Goal: Transaction & Acquisition: Purchase product/service

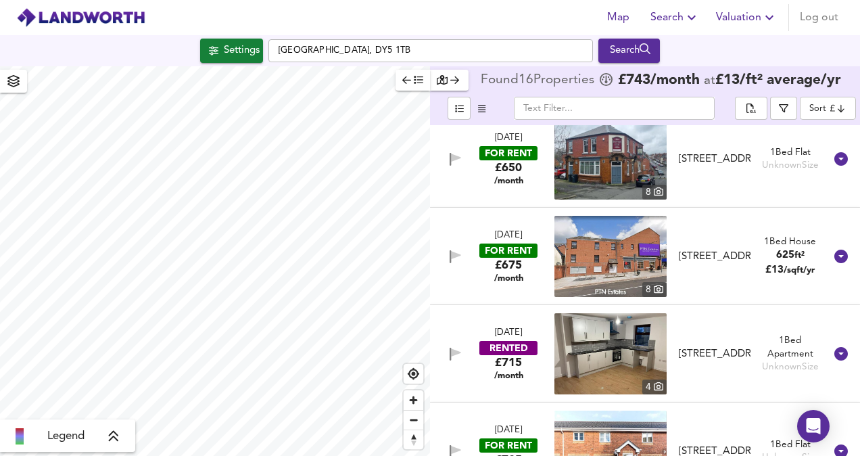
checkbox input "false"
checkbox input "true"
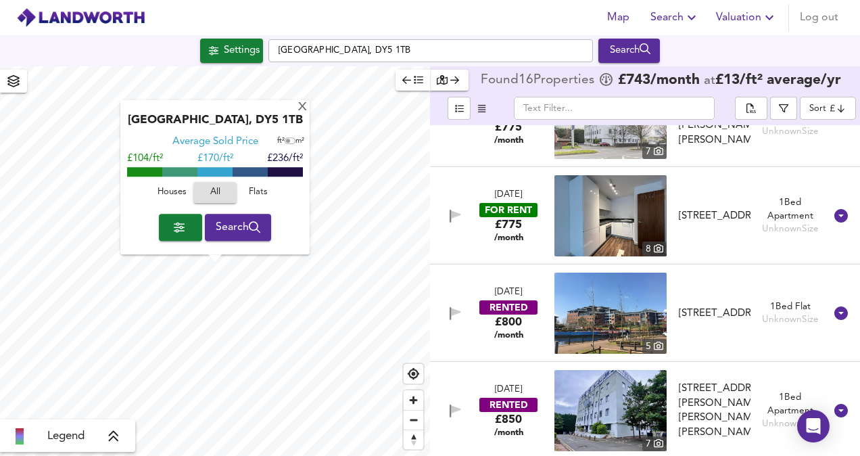
scroll to position [1227, 0]
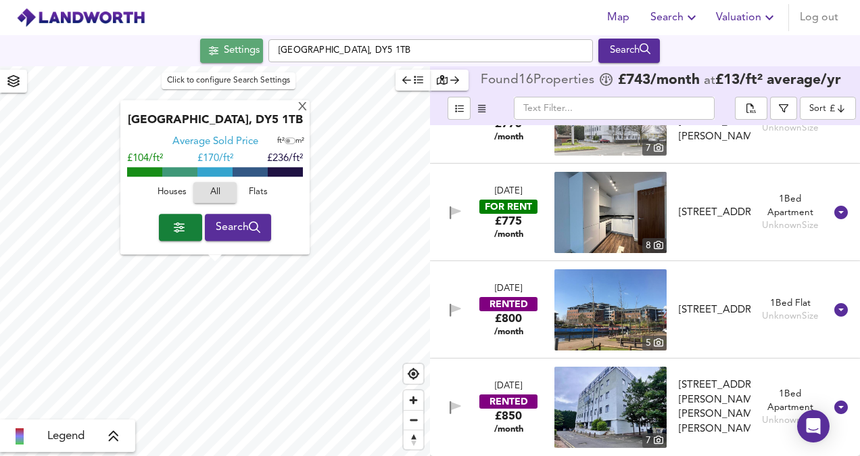
click at [247, 52] on div "Settings" at bounding box center [242, 51] width 36 height 18
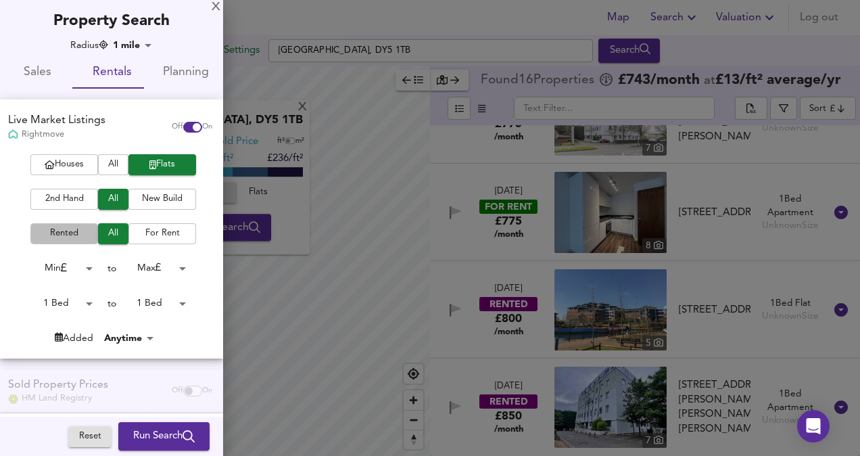
click at [71, 238] on span "Rented" at bounding box center [64, 234] width 54 height 16
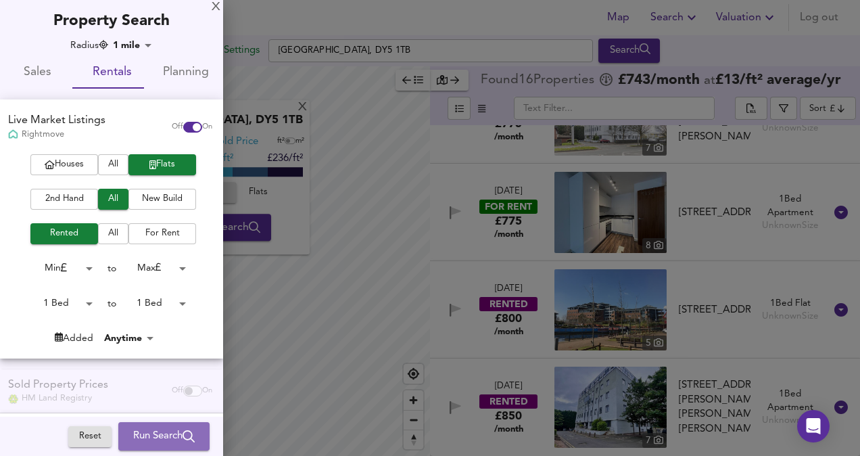
click at [167, 437] on span "Run Search" at bounding box center [164, 436] width 62 height 18
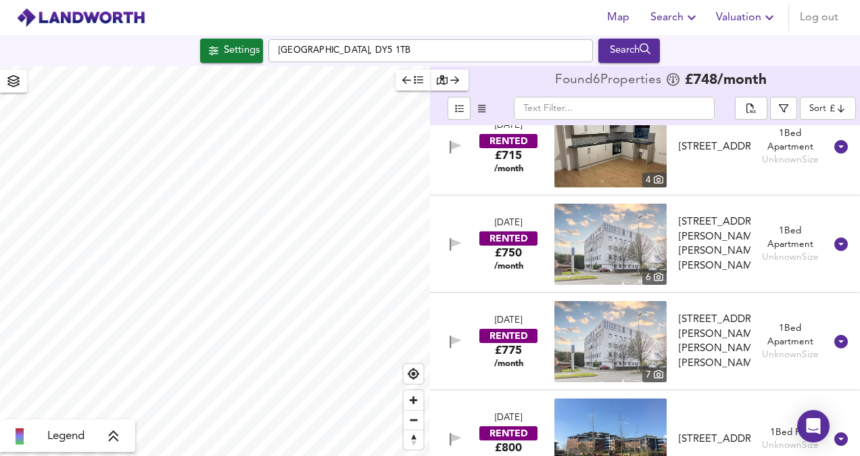
scroll to position [129, 0]
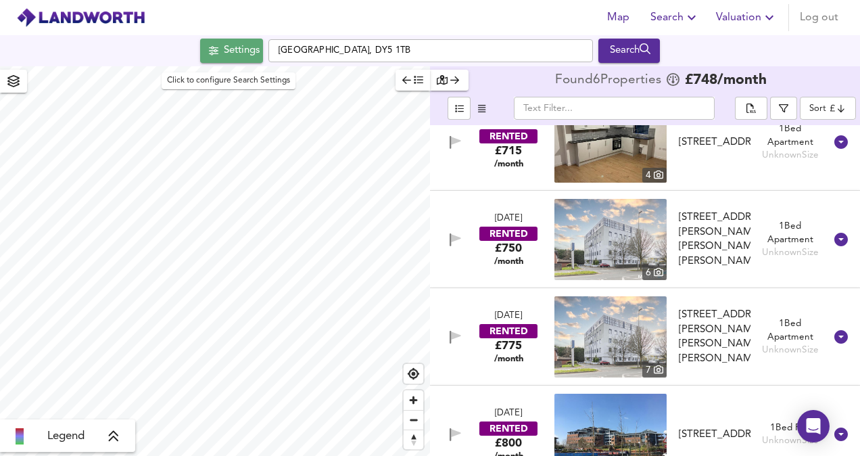
click at [241, 46] on div "Settings" at bounding box center [242, 51] width 36 height 18
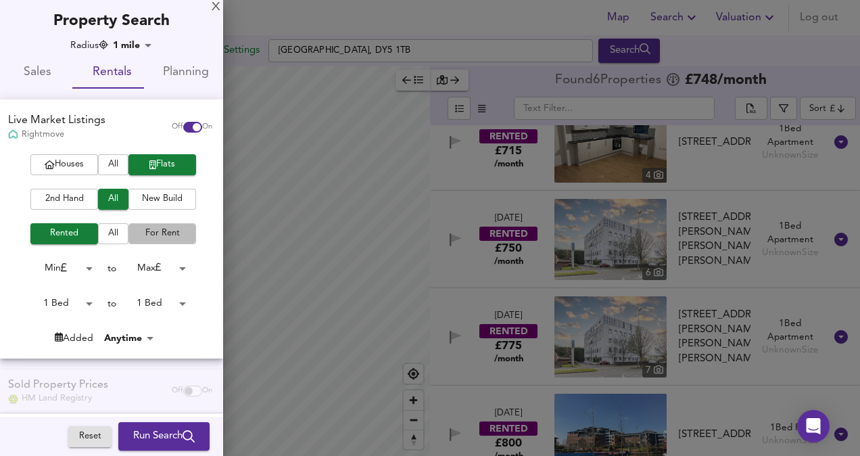
click at [158, 239] on span "For Rent" at bounding box center [162, 234] width 54 height 16
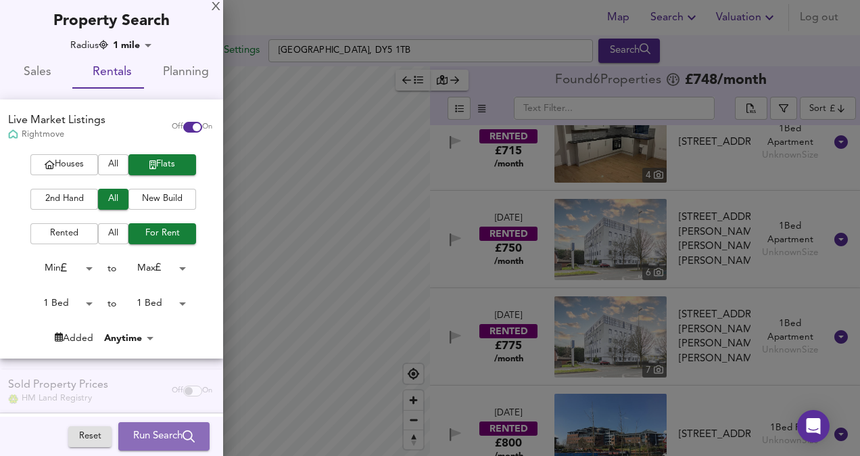
click at [160, 435] on span "Run Search" at bounding box center [164, 436] width 62 height 18
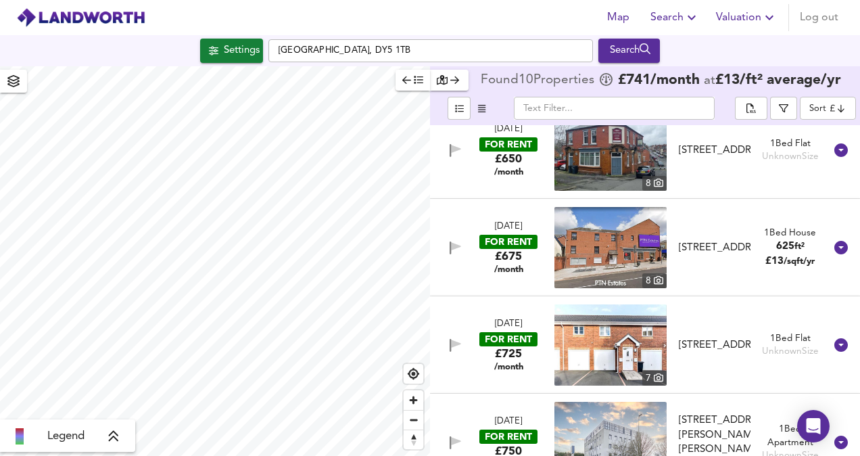
scroll to position [27, 0]
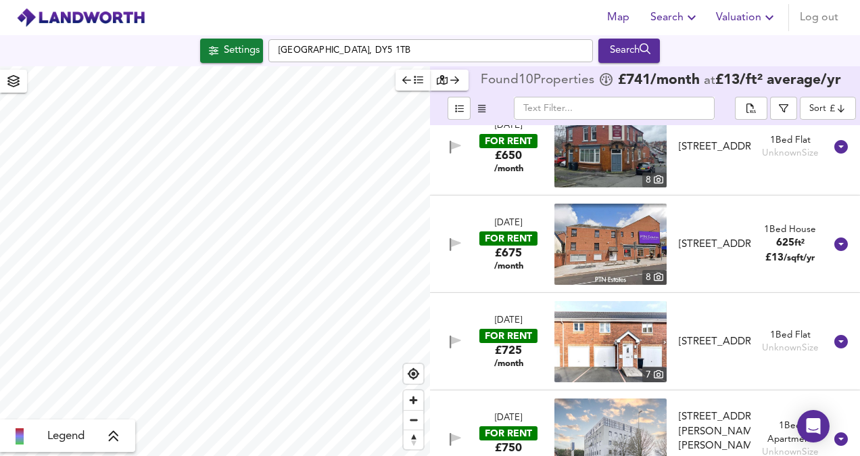
click at [803, 325] on div "[DATE] FOR RENT £725 /month 7 The Breeze, [GEOGRAPHIC_DATA], DY5 3AG The Breeze…" at bounding box center [629, 341] width 392 height 81
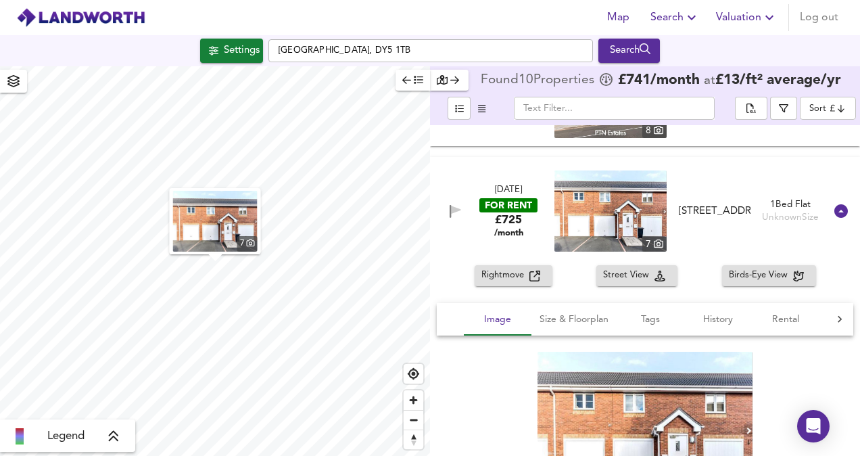
scroll to position [178, 0]
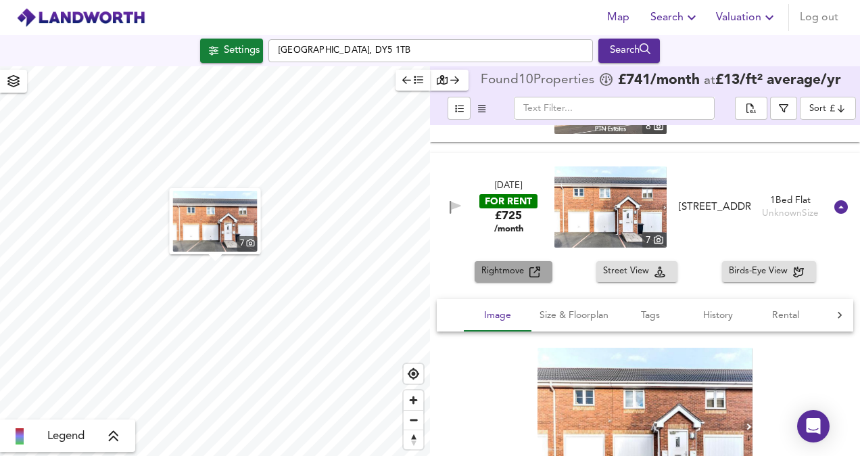
click at [530, 267] on icon "button" at bounding box center [534, 271] width 11 height 11
click at [840, 205] on icon at bounding box center [841, 207] width 14 height 14
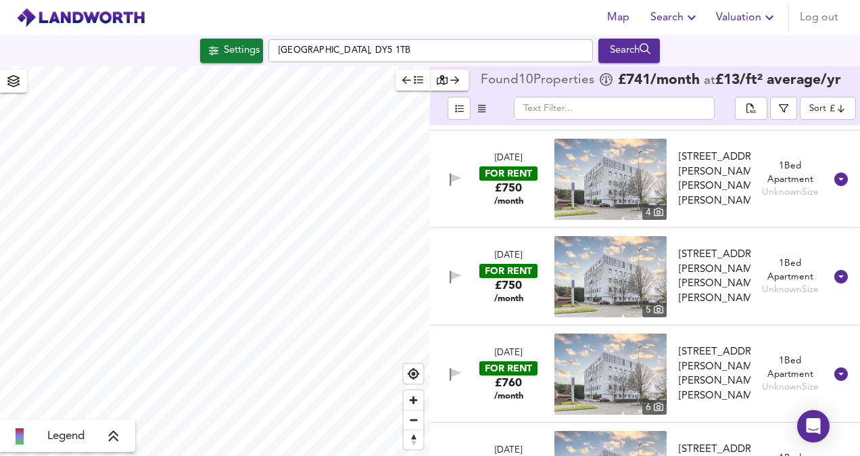
scroll to position [285, 0]
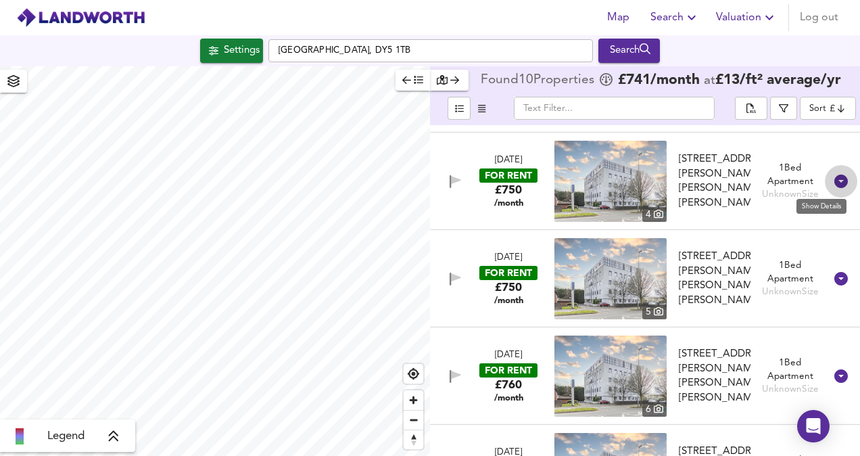
click at [836, 184] on icon at bounding box center [841, 181] width 14 height 14
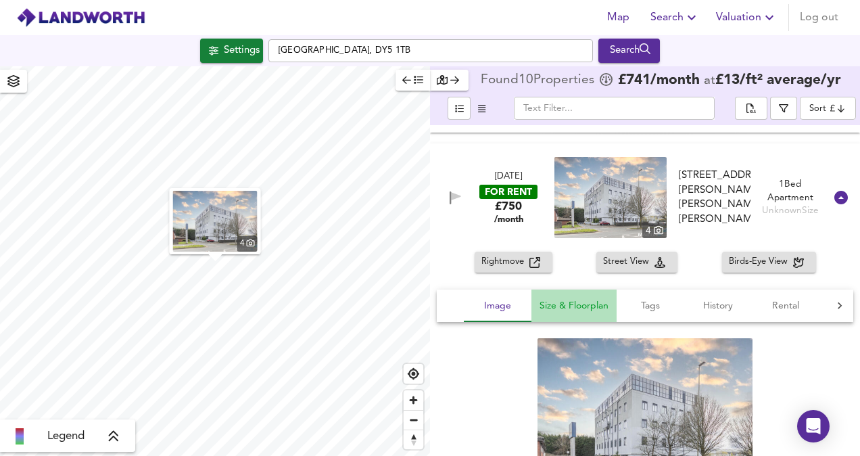
click at [604, 309] on span "Size & Floorplan" at bounding box center [574, 306] width 69 height 17
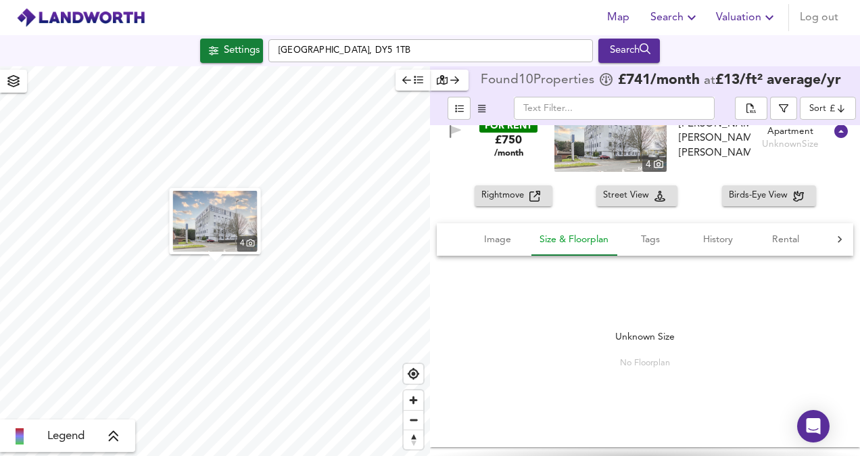
scroll to position [352, 0]
click at [506, 231] on span "Image" at bounding box center [497, 239] width 51 height 17
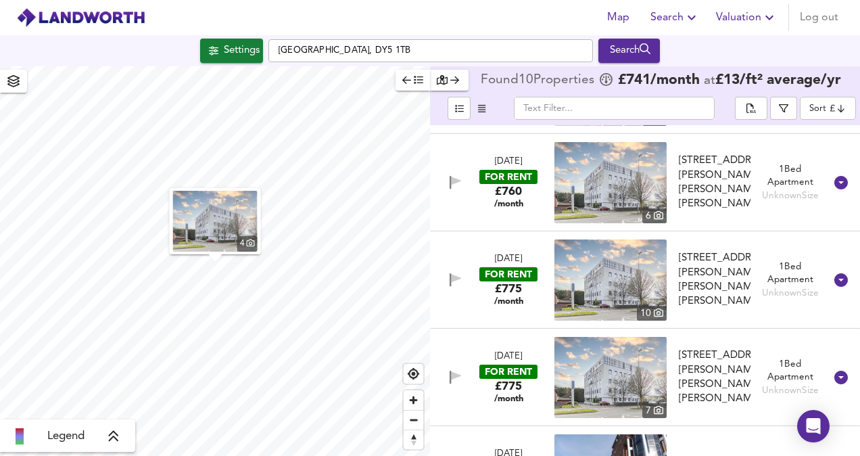
scroll to position [937, 0]
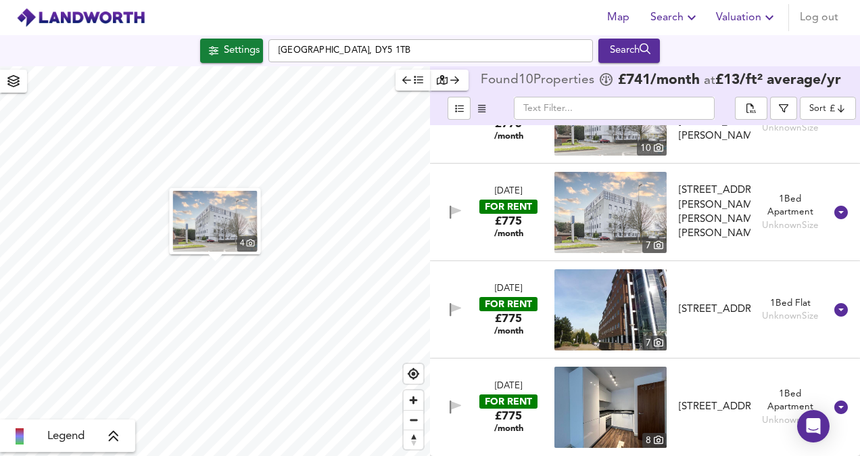
click at [792, 198] on div "1 Bed Apartment" at bounding box center [790, 206] width 59 height 26
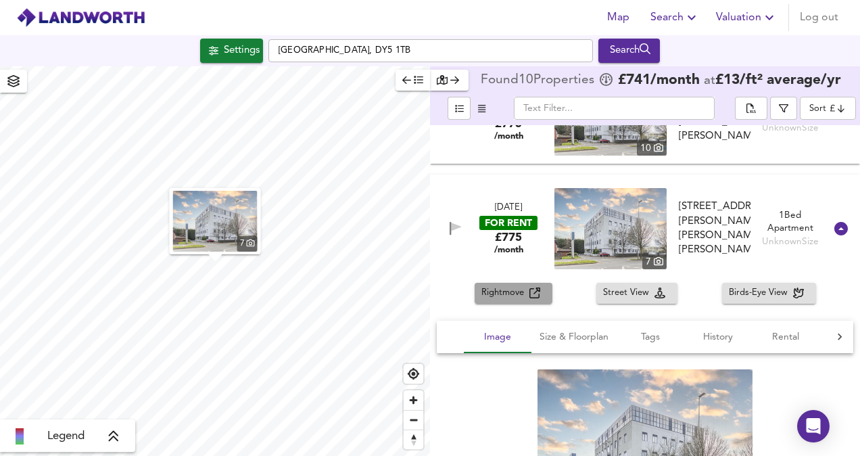
click at [521, 295] on span "Rightmove" at bounding box center [505, 293] width 48 height 16
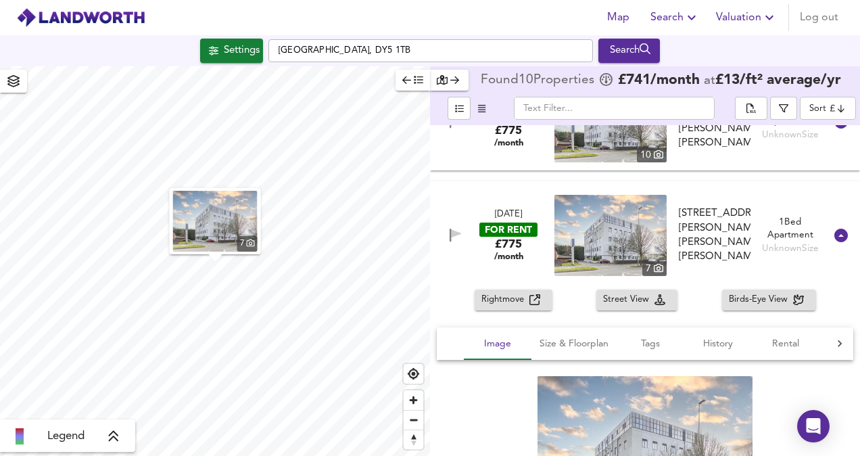
scroll to position [1231, 0]
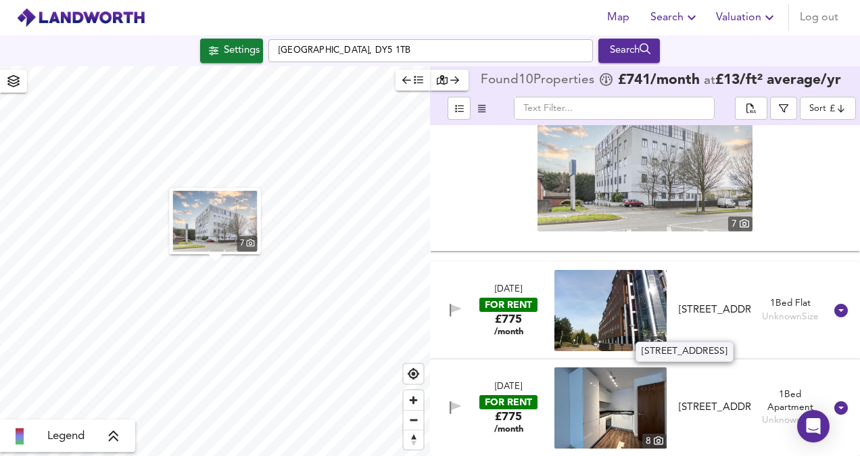
click at [682, 306] on div "[STREET_ADDRESS]" at bounding box center [715, 310] width 72 height 14
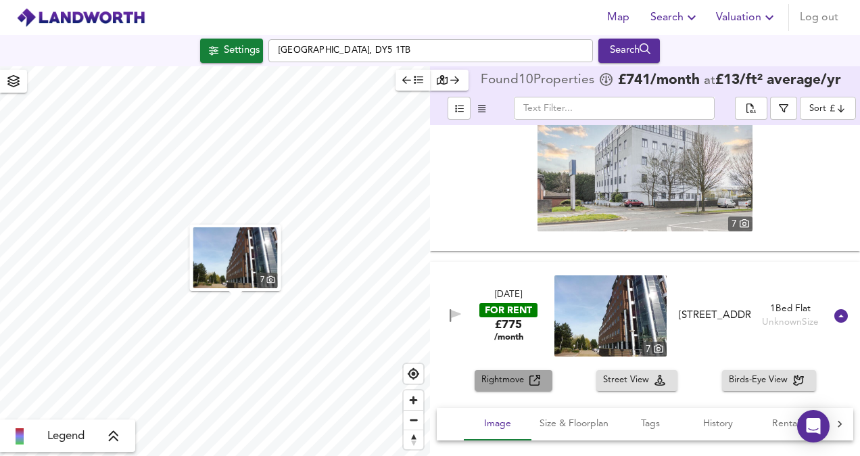
click at [519, 371] on button "Rightmove" at bounding box center [514, 380] width 78 height 21
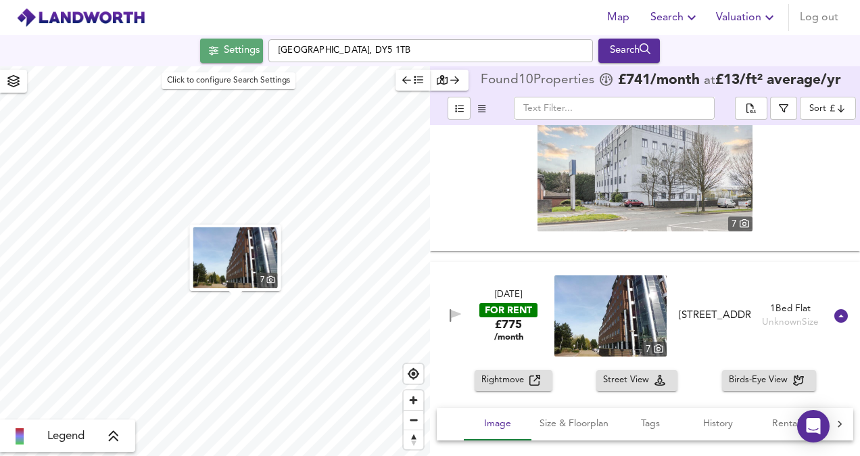
click at [229, 45] on div "Settings" at bounding box center [242, 51] width 36 height 18
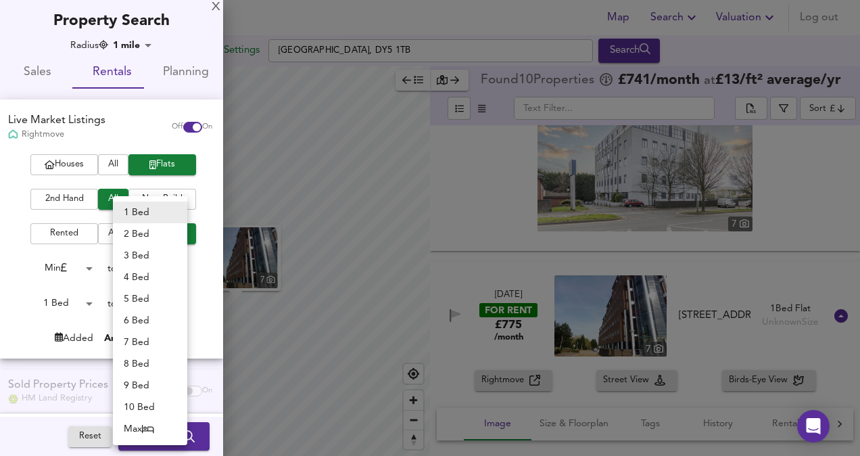
click at [165, 302] on body "Map Search Valuation Log out Settings [GEOGRAPHIC_DATA] 1TB Search 7 Legend Fou…" at bounding box center [430, 228] width 860 height 456
drag, startPoint x: 145, startPoint y: 222, endPoint x: 153, endPoint y: 236, distance: 16.4
click at [153, 236] on ul "1 Bed 2 Bed 3 Bed 4 Bed 5 Bed 6 Bed 7 Bed 8 Bed 9 Bed 10 Bed Max" at bounding box center [150, 320] width 74 height 249
click at [153, 236] on li "2 Bed" at bounding box center [150, 234] width 74 height 22
type input "2"
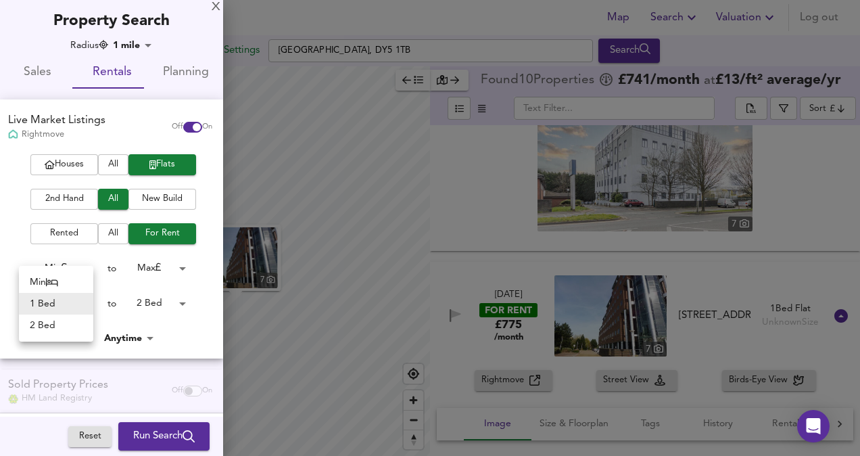
click at [69, 311] on body "Map Search Valuation Log out Settings [GEOGRAPHIC_DATA] 1TB Search 7 Legend Fou…" at bounding box center [430, 228] width 860 height 456
click at [62, 328] on li "2 Bed" at bounding box center [56, 325] width 74 height 22
type input "2"
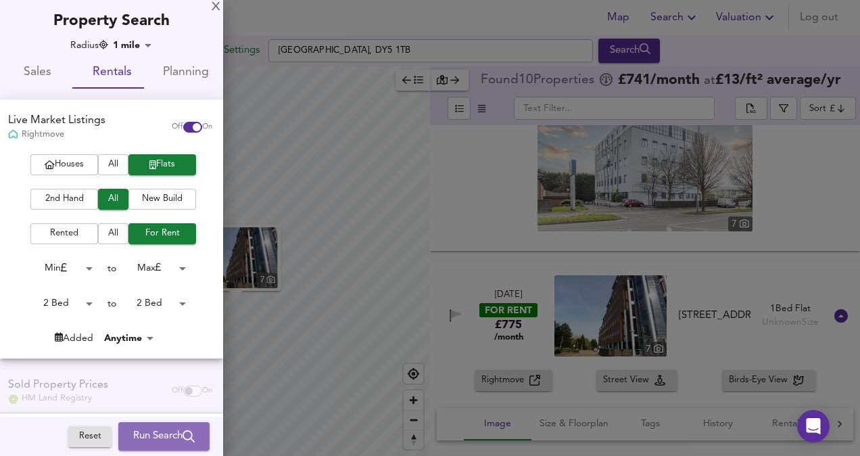
click at [160, 431] on span "Run Search" at bounding box center [164, 436] width 62 height 18
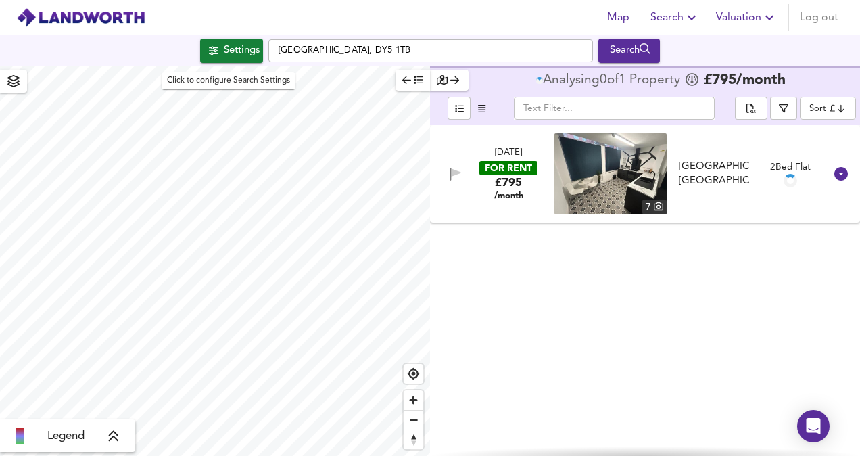
click at [230, 55] on div "Settings" at bounding box center [242, 51] width 36 height 18
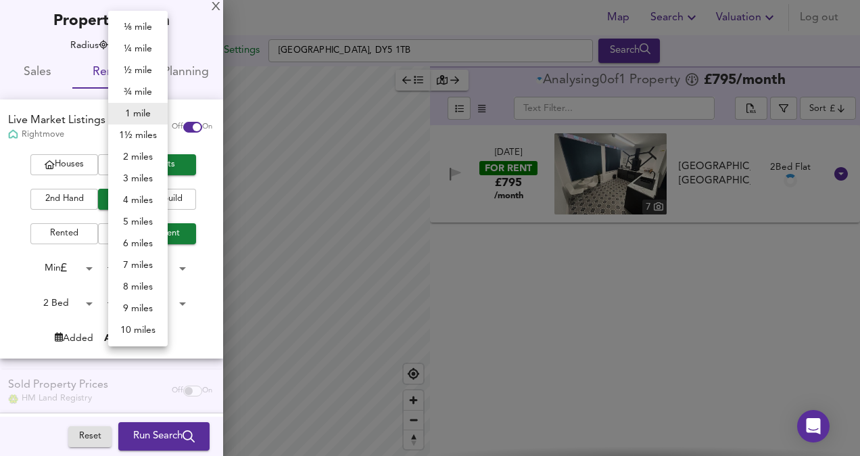
click at [120, 46] on body "Map Search Valuation Log out Settings [GEOGRAPHIC_DATA] 1TB Search Legend Analy…" at bounding box center [430, 228] width 860 height 456
click at [134, 176] on li "3 miles" at bounding box center [138, 179] width 60 height 22
type input "4827"
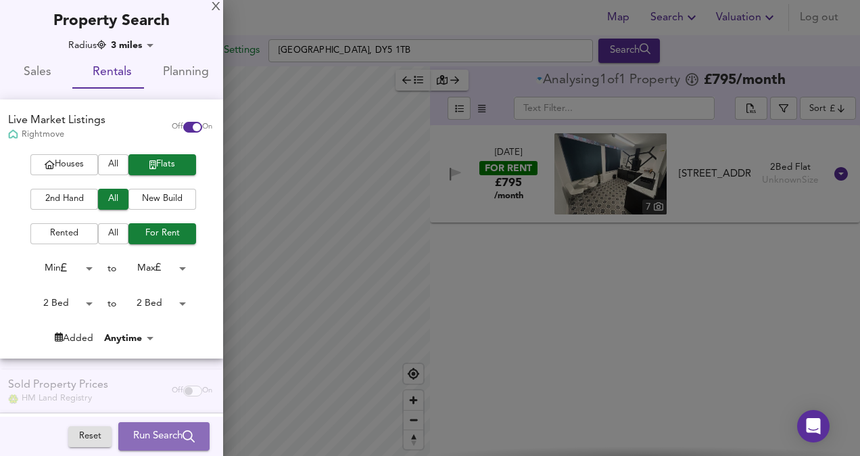
click at [147, 437] on span "Run Search" at bounding box center [164, 436] width 62 height 18
click at [147, 437] on div at bounding box center [430, 228] width 860 height 456
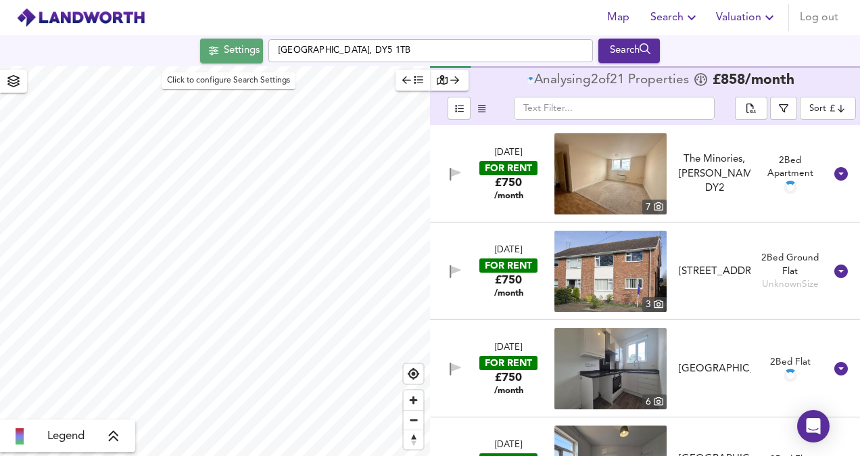
click at [233, 46] on div "Settings" at bounding box center [242, 51] width 36 height 18
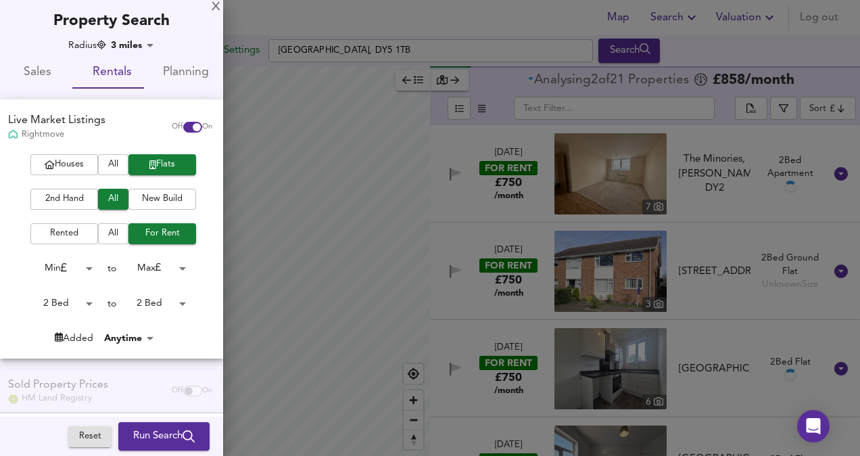
click at [137, 43] on body "Map Search Valuation Log out Settings [GEOGRAPHIC_DATA], DY5 1TB Search Legend …" at bounding box center [430, 228] width 860 height 456
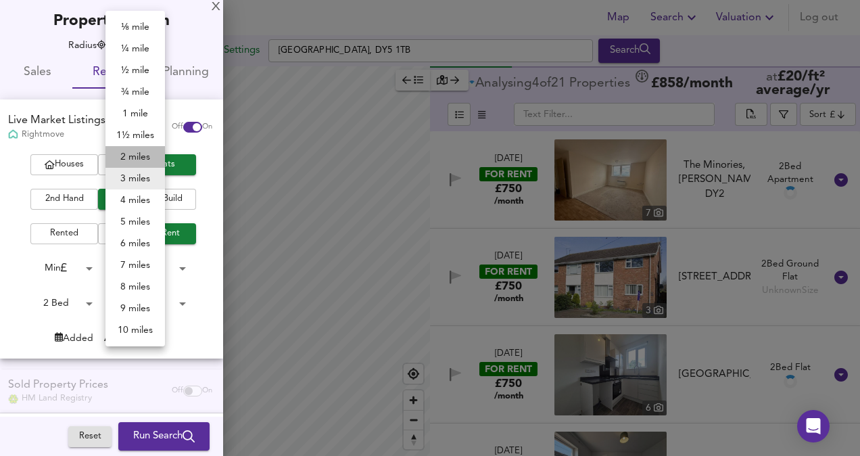
click at [130, 157] on li "2 miles" at bounding box center [135, 157] width 60 height 22
type input "3218"
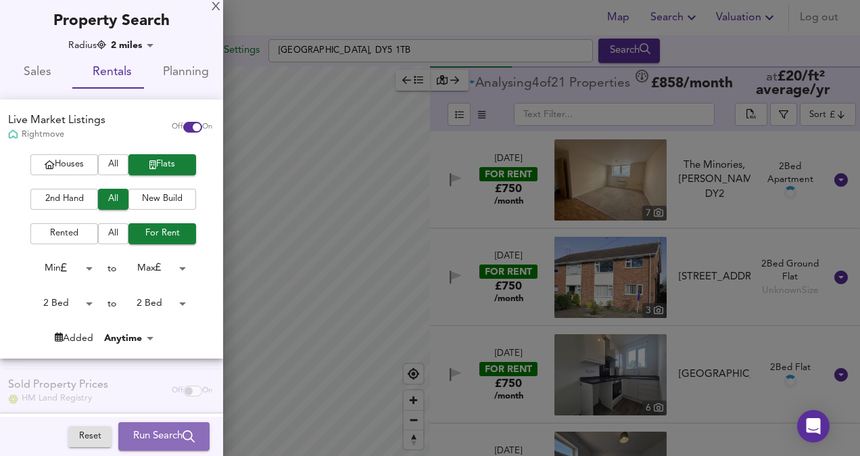
click at [162, 429] on span "Run Search" at bounding box center [164, 436] width 62 height 18
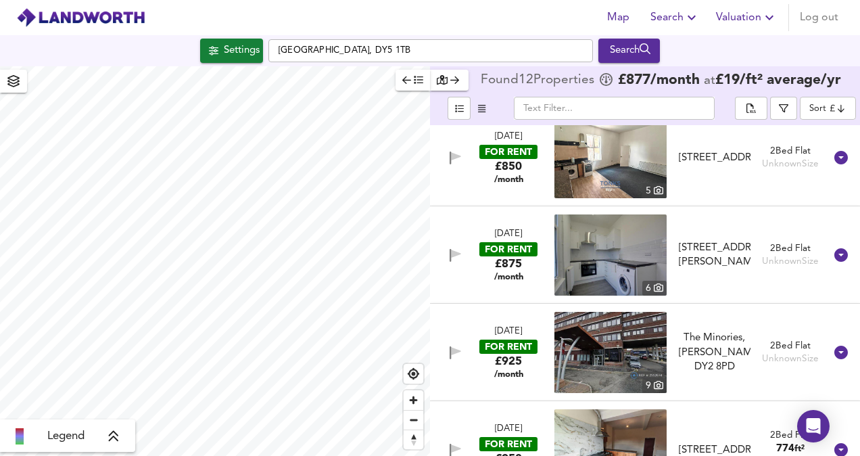
scroll to position [598, 0]
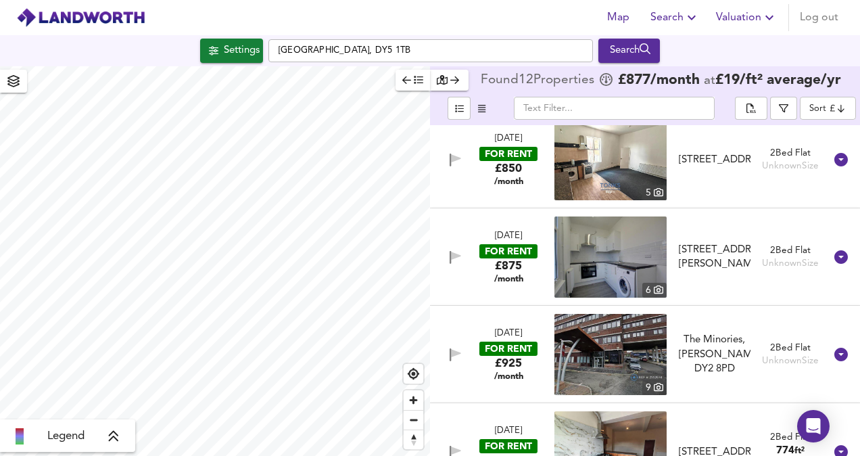
click at [591, 259] on img at bounding box center [610, 256] width 112 height 81
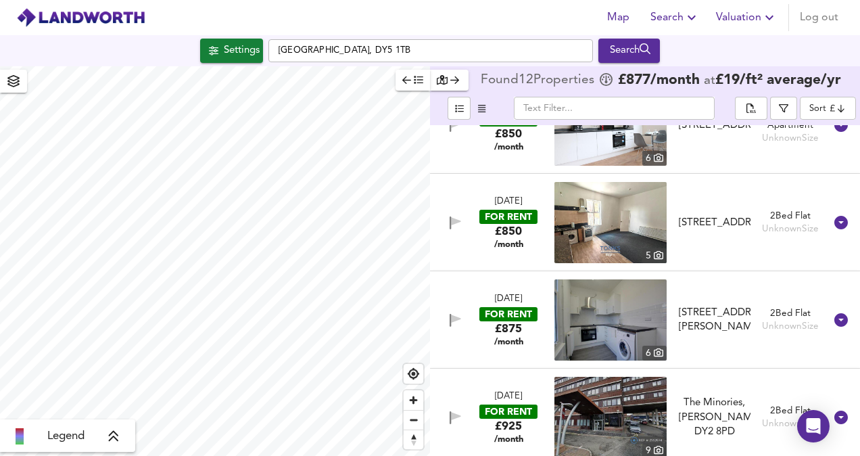
scroll to position [535, 0]
click at [806, 224] on div "Unknown Size" at bounding box center [790, 229] width 57 height 13
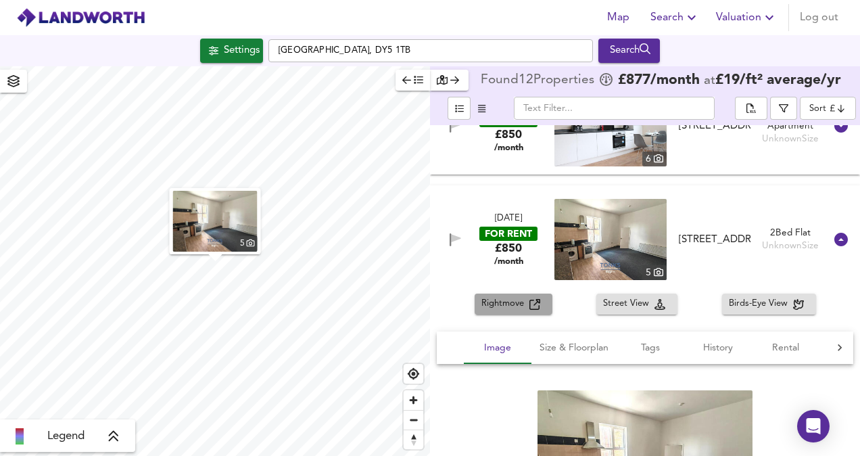
click at [503, 300] on span "Rightmove" at bounding box center [505, 304] width 48 height 16
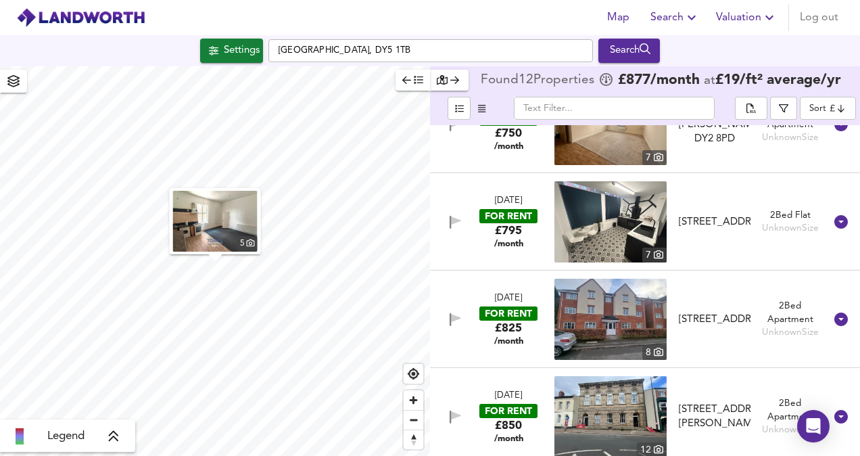
scroll to position [0, 0]
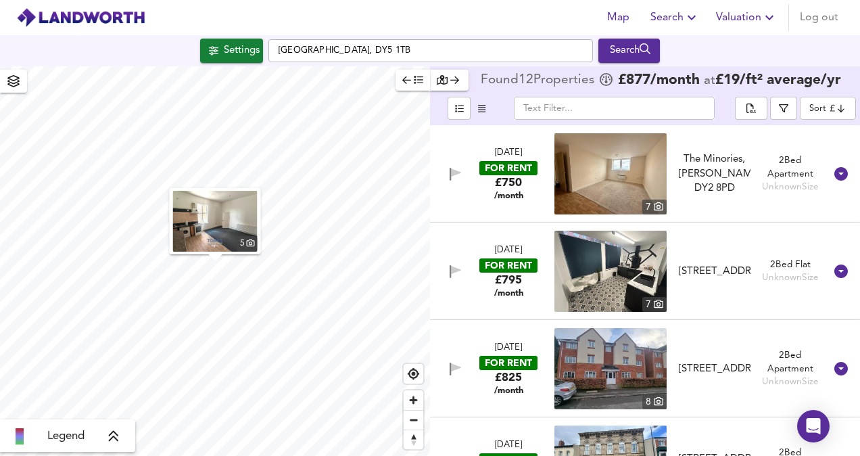
click at [610, 399] on img at bounding box center [610, 368] width 112 height 81
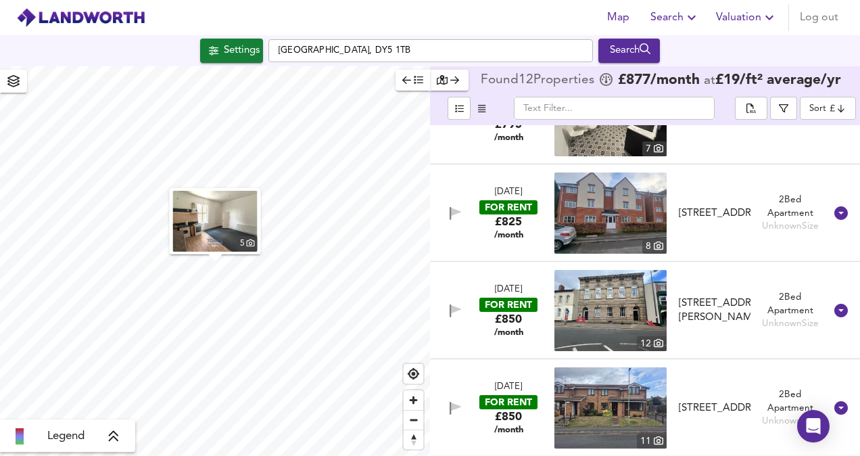
scroll to position [157, 0]
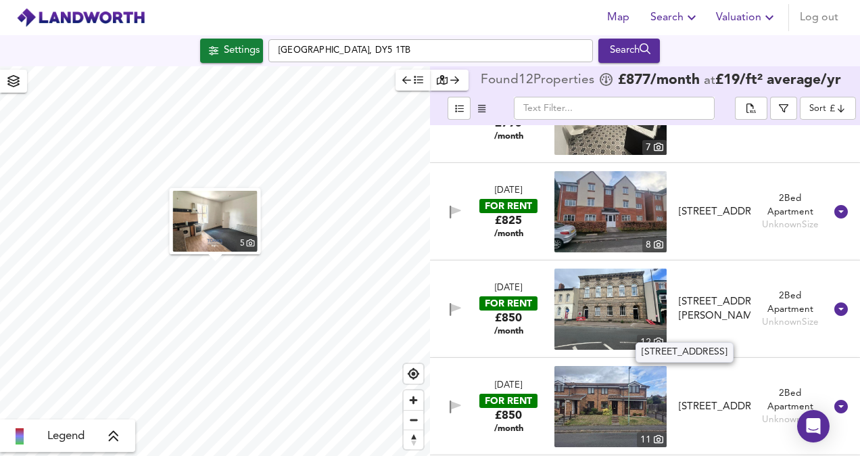
click at [699, 414] on div "[STREET_ADDRESS]" at bounding box center [715, 407] width 72 height 14
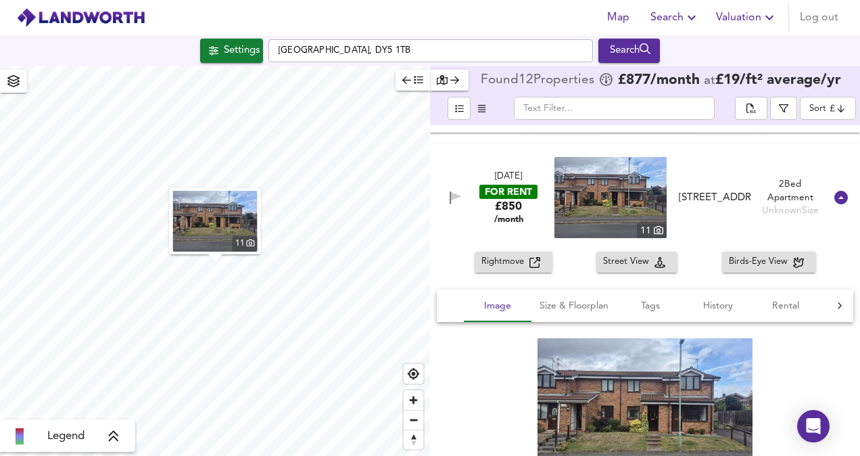
scroll to position [381, 0]
click at [527, 260] on span "Rightmove" at bounding box center [505, 263] width 48 height 16
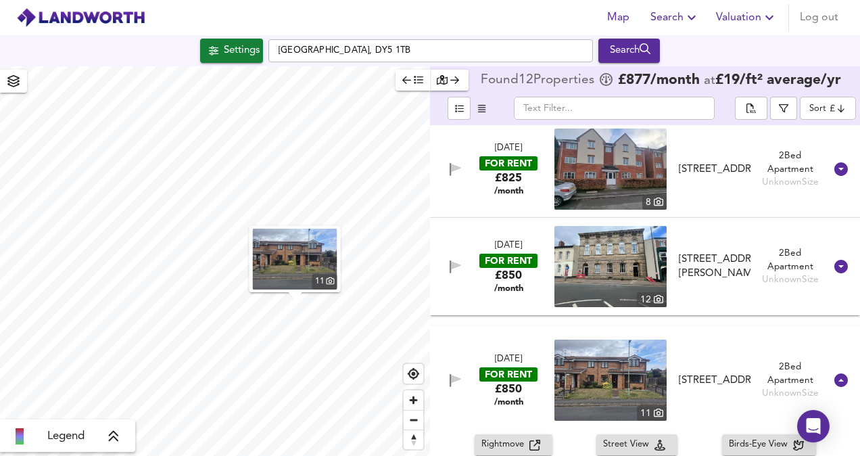
scroll to position [195, 0]
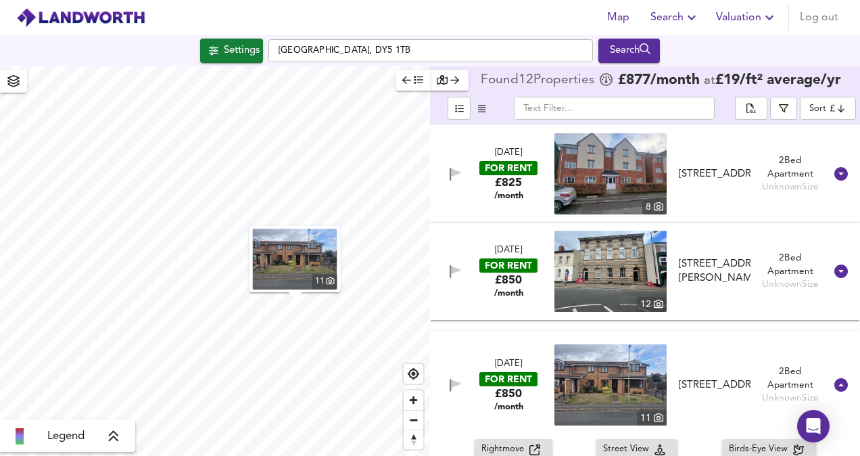
click at [546, 281] on div "[DATE] FOR RENT £850 /month [STREET_ADDRESS][PERSON_NAME][PERSON_NAME] 1EP 2 Be…" at bounding box center [629, 271] width 392 height 81
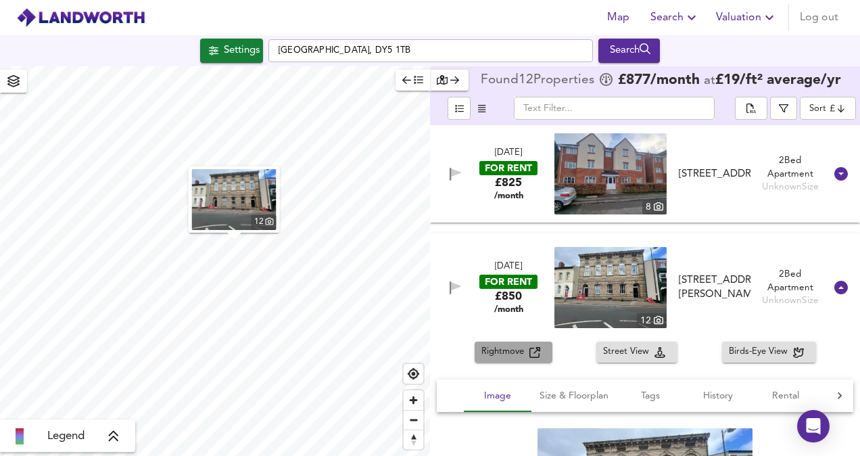
click at [514, 357] on span "Rightmove" at bounding box center [505, 352] width 48 height 16
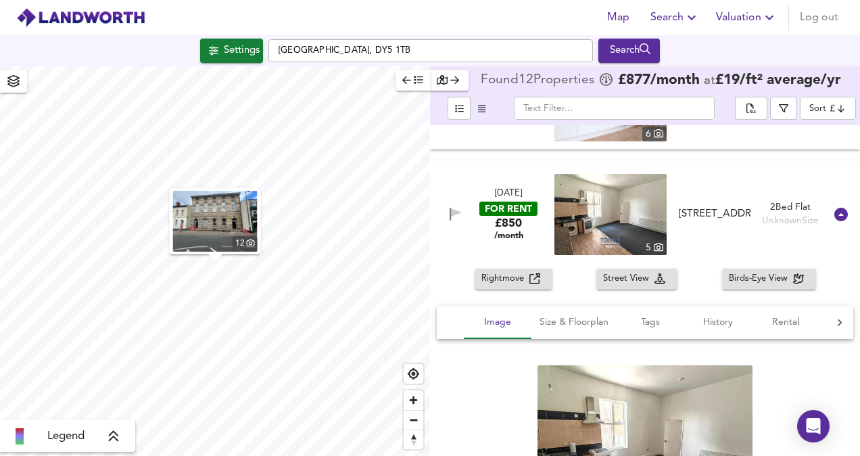
scroll to position [1137, 0]
click at [224, 48] on div "Settings" at bounding box center [242, 51] width 36 height 18
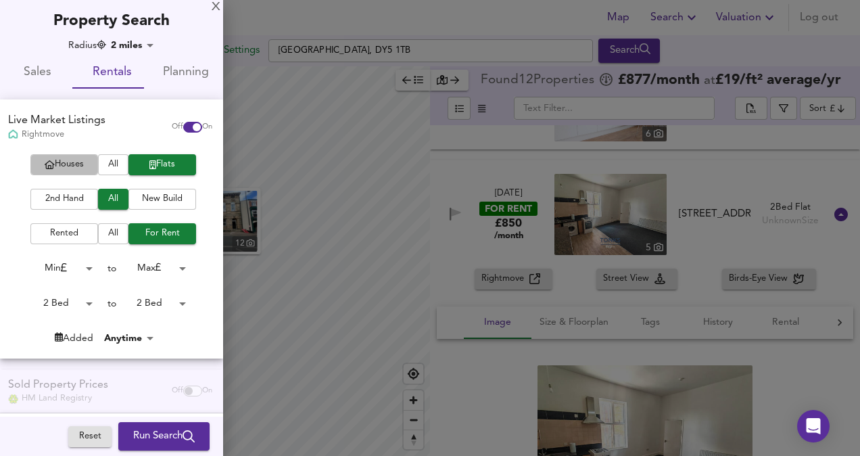
click at [72, 170] on span "Houses" at bounding box center [64, 165] width 54 height 16
click at [133, 437] on span "Run Search" at bounding box center [164, 436] width 62 height 18
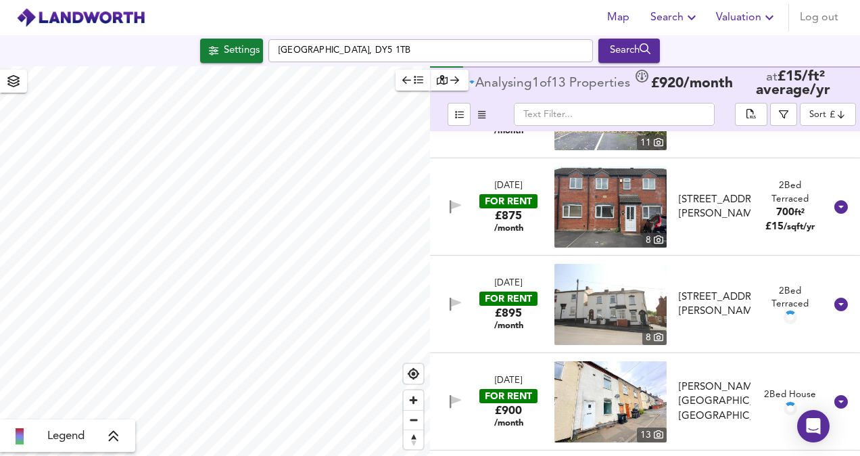
scroll to position [178, 0]
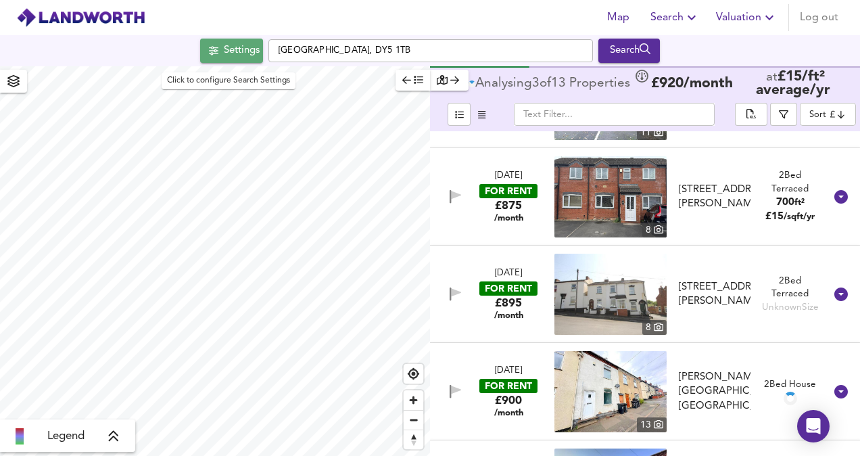
click at [214, 46] on span "Settings" at bounding box center [232, 51] width 56 height 18
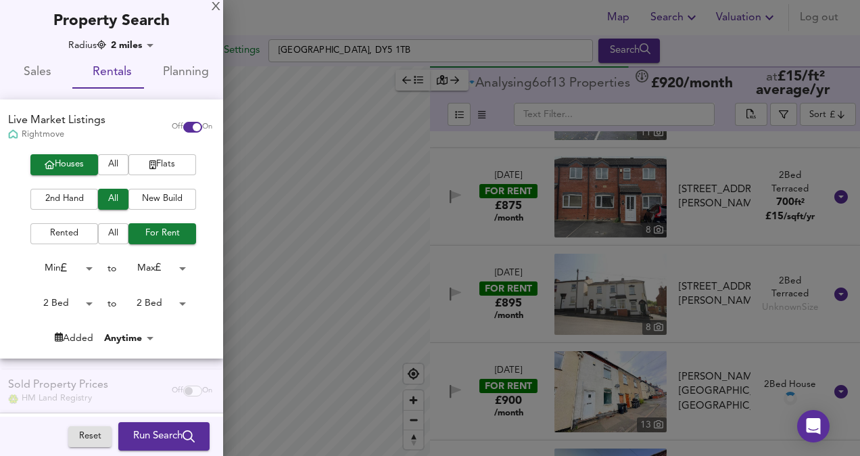
click at [539, 353] on div at bounding box center [430, 228] width 860 height 456
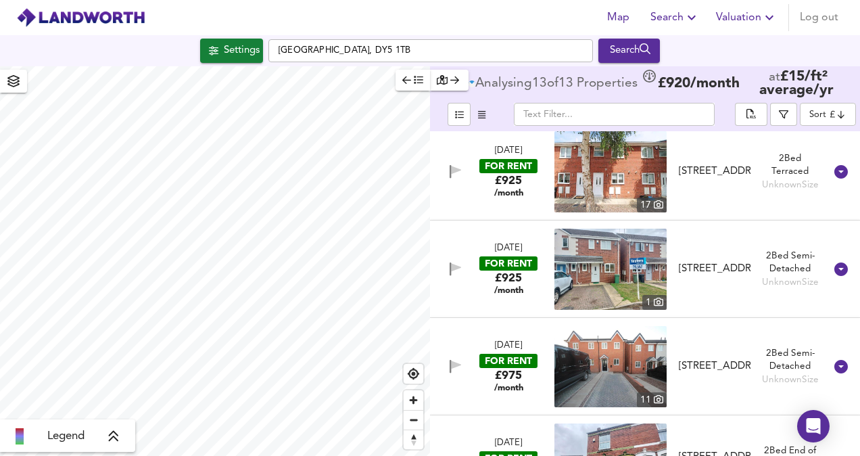
scroll to position [703, 0]
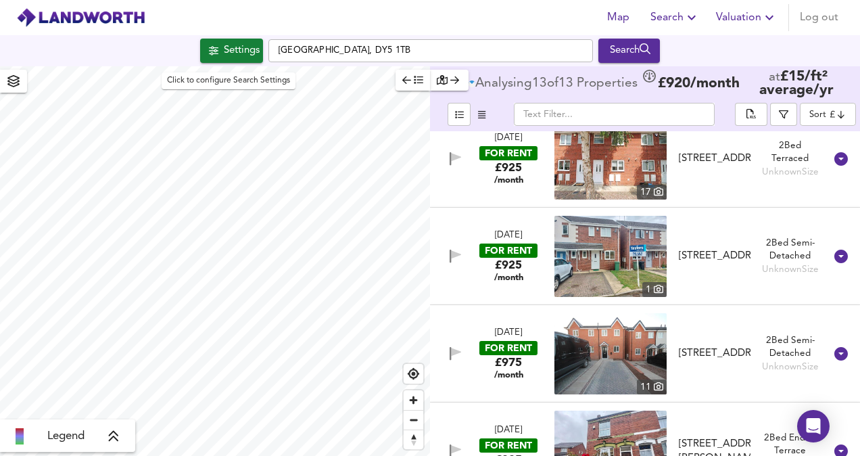
click at [213, 38] on div "Settings [GEOGRAPHIC_DATA], DY5 1TB Search" at bounding box center [430, 50] width 860 height 31
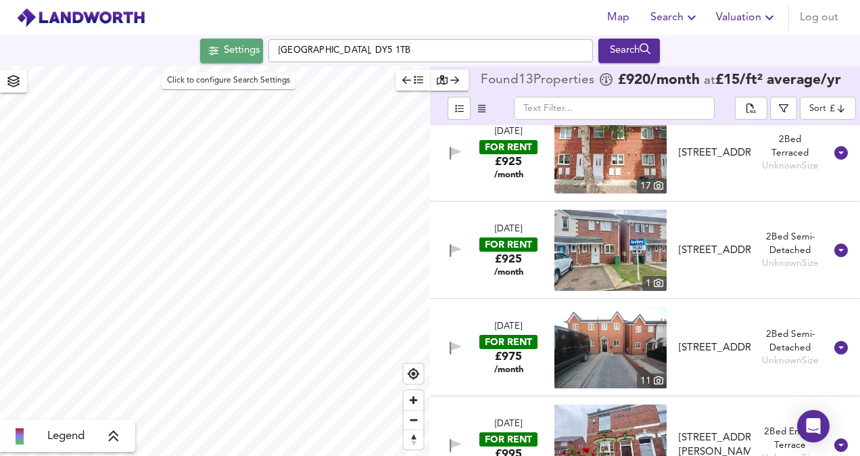
click at [224, 49] on div "Settings" at bounding box center [242, 51] width 36 height 18
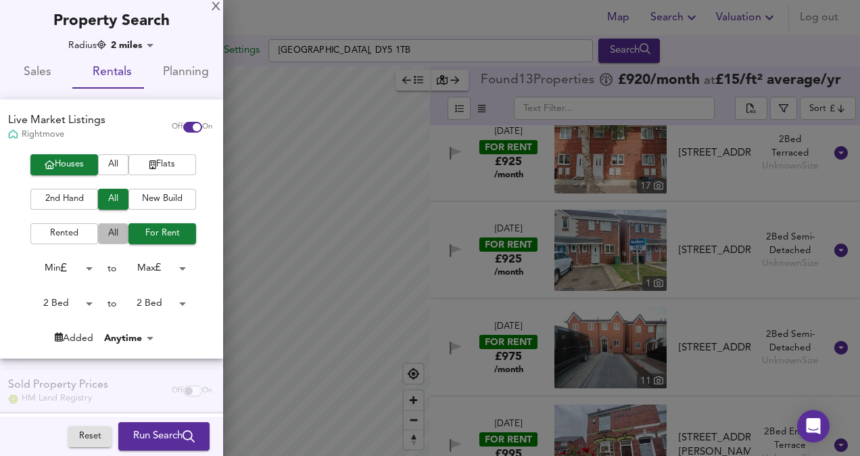
click at [114, 229] on span "All" at bounding box center [113, 234] width 17 height 16
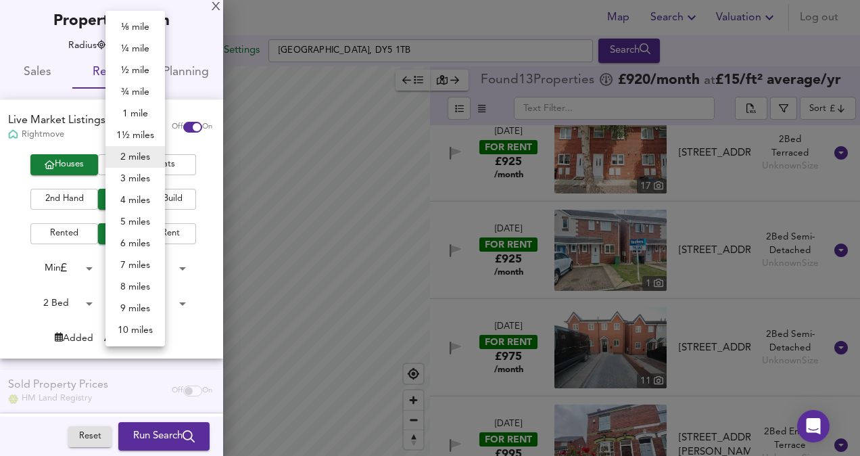
click at [128, 39] on body "Map Search Valuation Log out Settings [GEOGRAPHIC_DATA] 1TB Search Legend Found…" at bounding box center [430, 228] width 860 height 456
click at [127, 107] on li "1 mile" at bounding box center [135, 114] width 60 height 22
type input "1609"
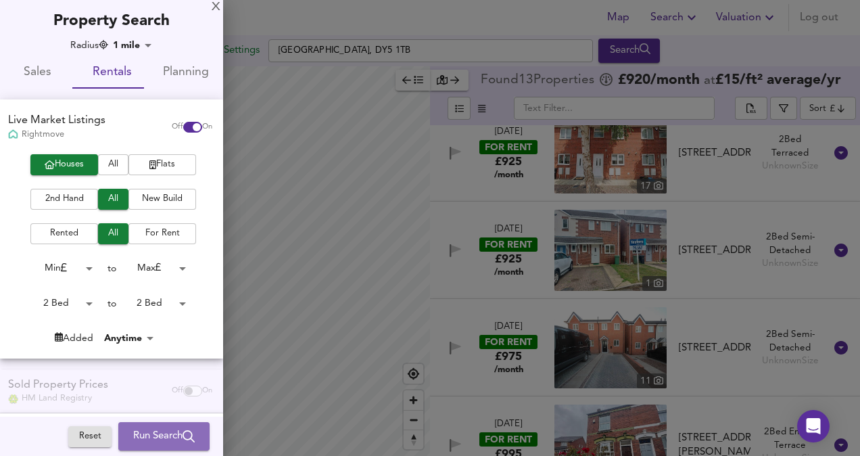
click at [174, 422] on button "Run Search" at bounding box center [163, 436] width 91 height 28
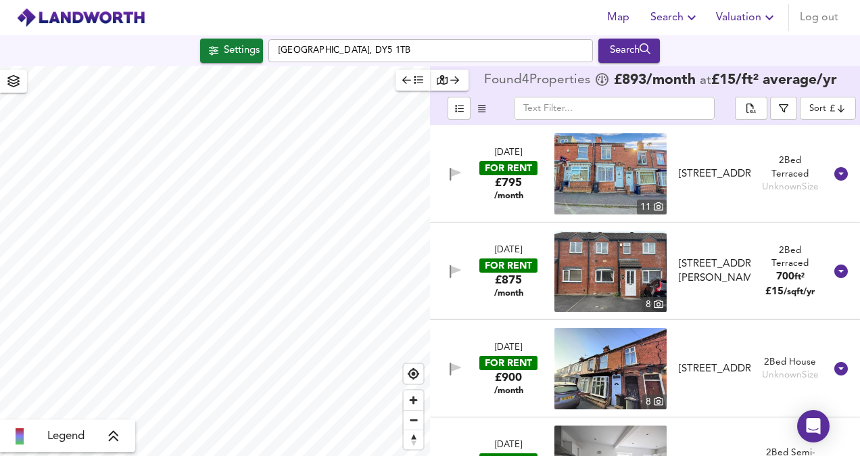
scroll to position [59, 0]
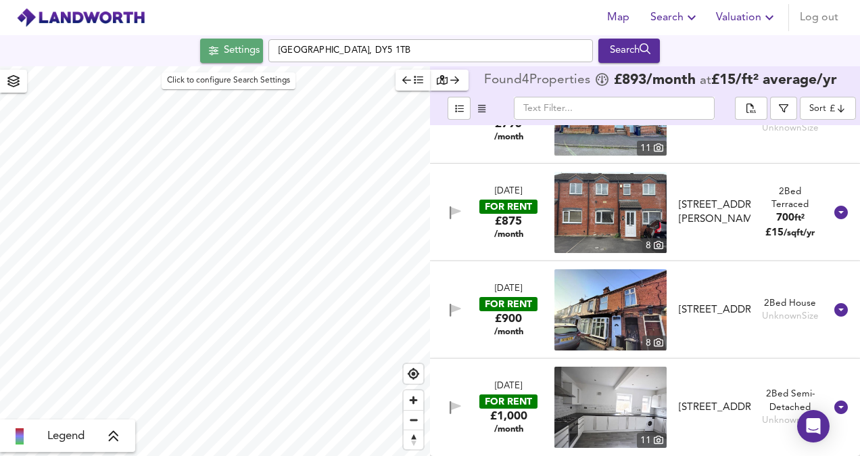
click at [216, 41] on button "Settings" at bounding box center [231, 51] width 63 height 24
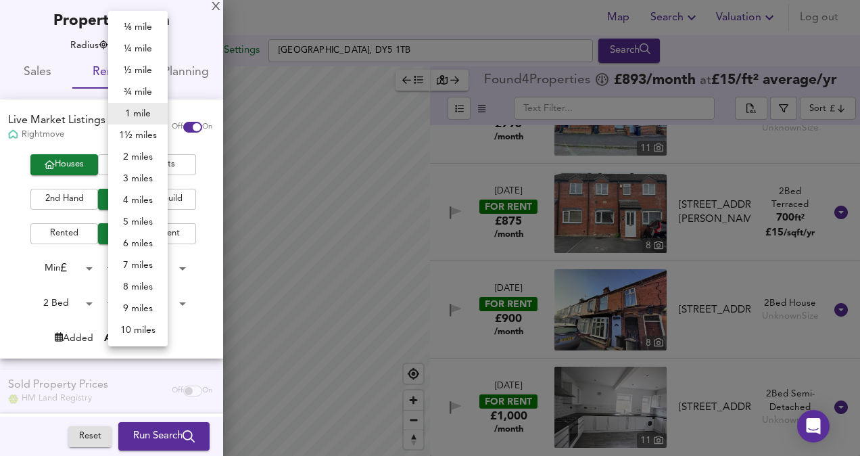
click at [141, 43] on body "Map Search Valuation Log out Settings [GEOGRAPHIC_DATA] 1TB Search Legend Found…" at bounding box center [430, 228] width 860 height 456
click at [142, 151] on li "2 miles" at bounding box center [138, 157] width 60 height 22
type input "3218"
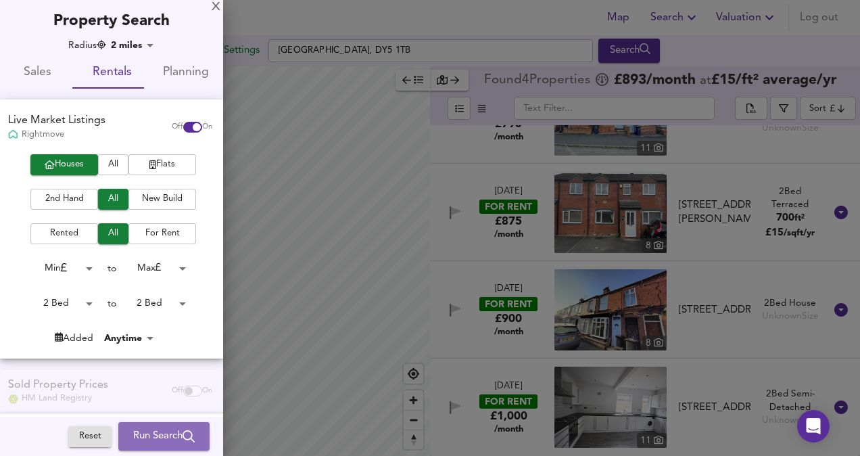
click at [161, 431] on span "Run Search" at bounding box center [164, 436] width 62 height 18
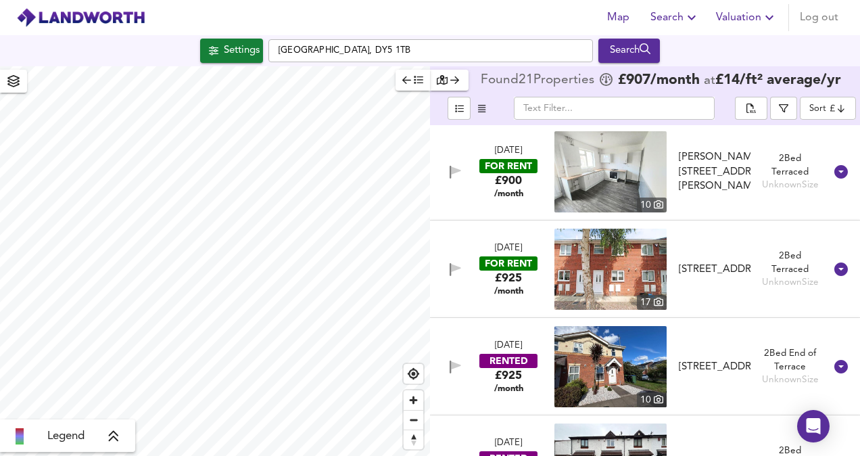
scroll to position [1041, 0]
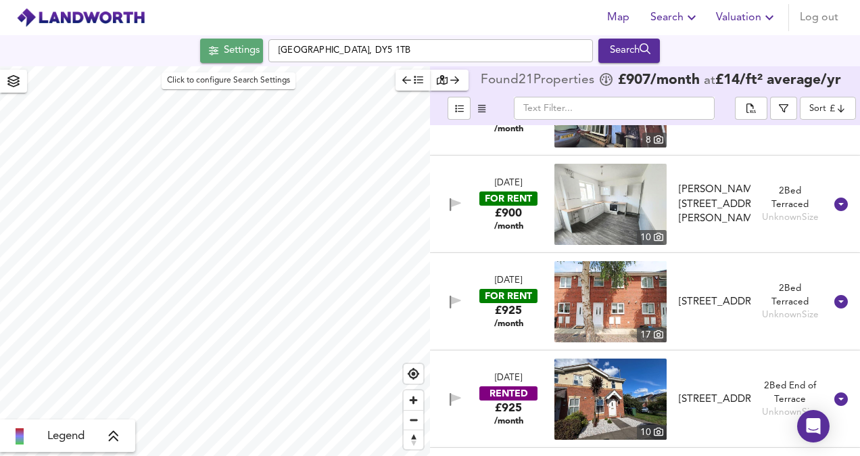
click at [237, 50] on div "Settings" at bounding box center [242, 51] width 36 height 18
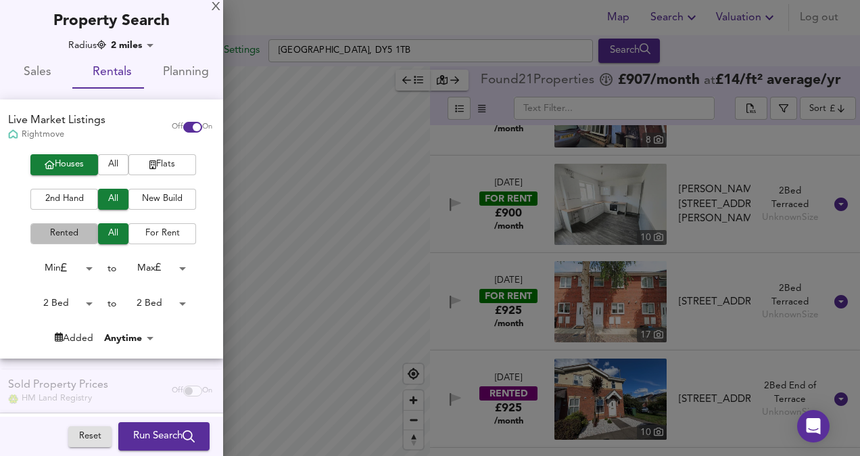
click at [55, 231] on span "Rented" at bounding box center [64, 234] width 54 height 16
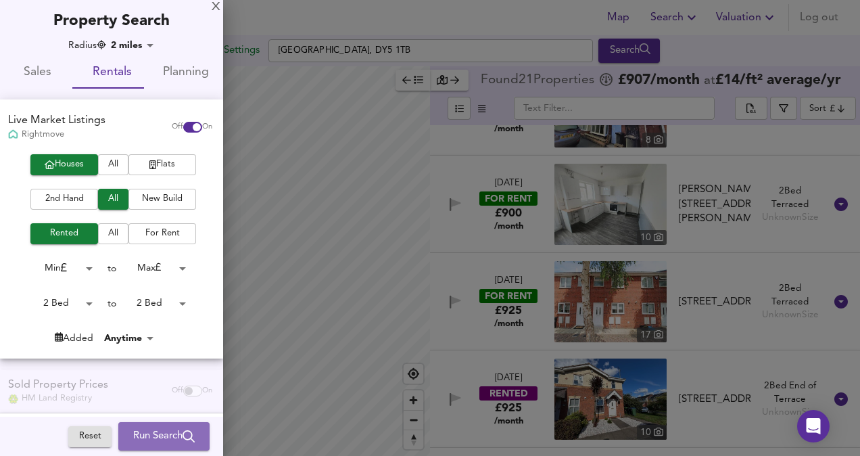
click at [170, 442] on span "Run Search" at bounding box center [164, 436] width 62 height 18
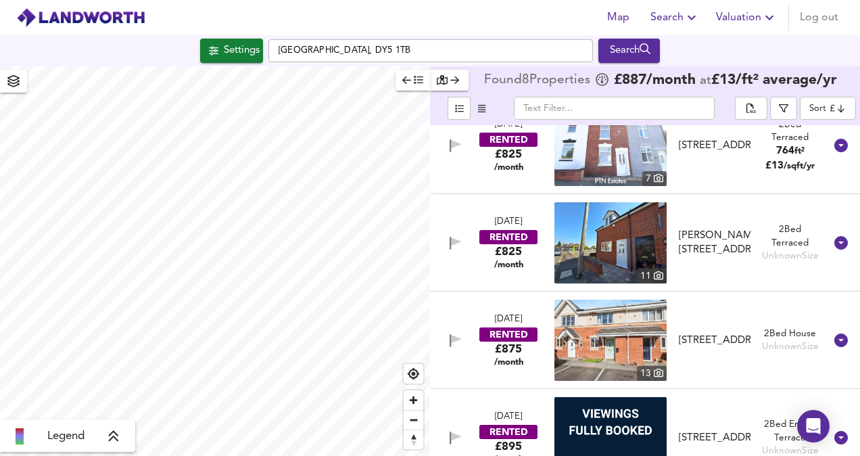
scroll to position [29, 0]
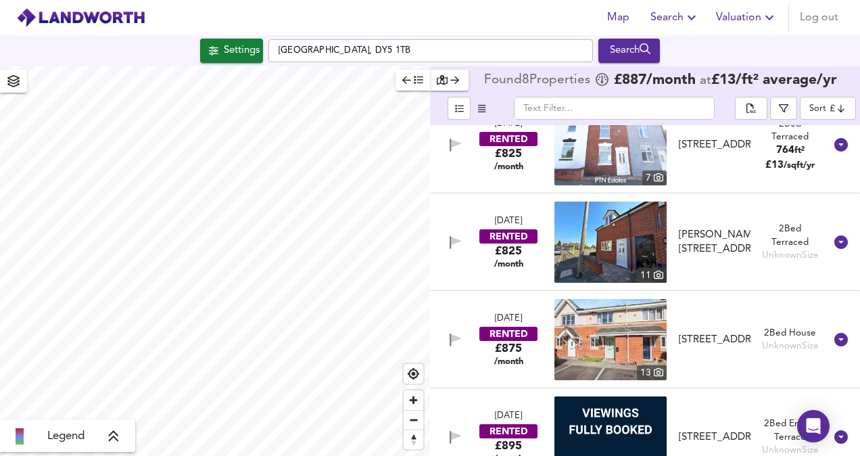
drag, startPoint x: 227, startPoint y: 64, endPoint x: 231, endPoint y: 42, distance: 22.0
click at [231, 42] on div "Settings [GEOGRAPHIC_DATA], DY5 1TB Search" at bounding box center [430, 50] width 860 height 31
click at [231, 42] on div "Settings" at bounding box center [242, 51] width 36 height 18
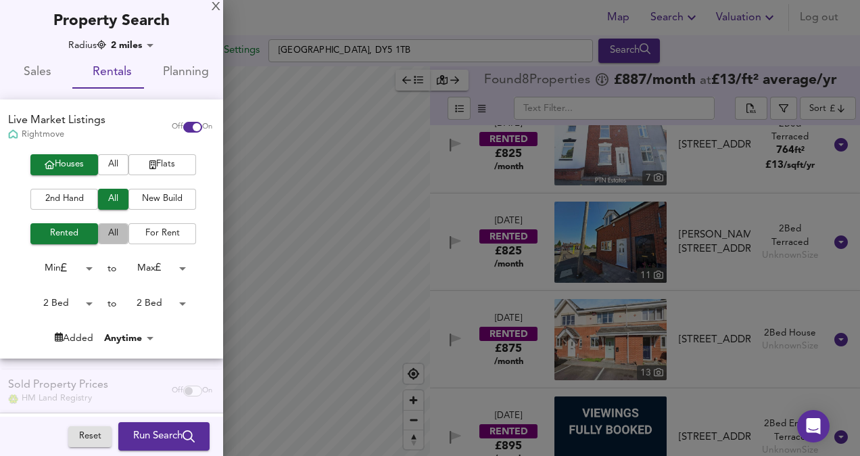
click at [113, 224] on button "All" at bounding box center [113, 233] width 30 height 21
click at [143, 39] on div "X Property Search Radius 2 miles 3218 Sales Rentals Planning Live Market Listin…" at bounding box center [111, 277] width 223 height 554
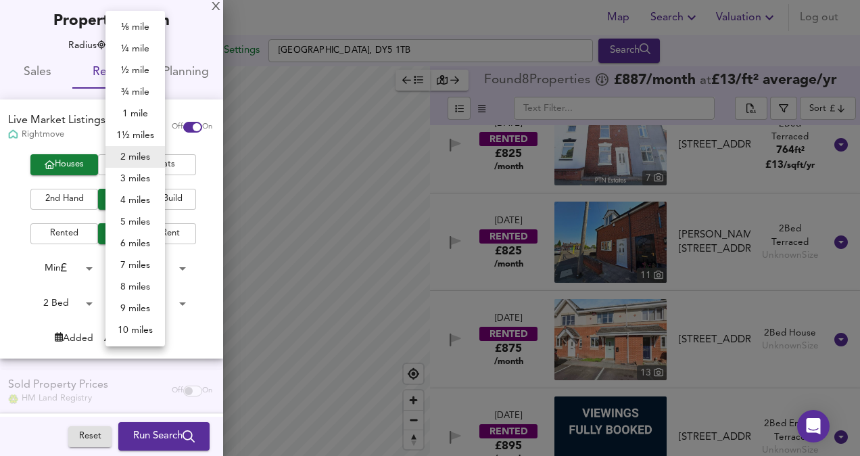
click at [143, 39] on body "Map Search Valuation Log out Settings [GEOGRAPHIC_DATA] 1TB Search Legend Found…" at bounding box center [430, 228] width 860 height 456
click at [132, 136] on li "1½ miles" at bounding box center [135, 135] width 60 height 22
type input "2414"
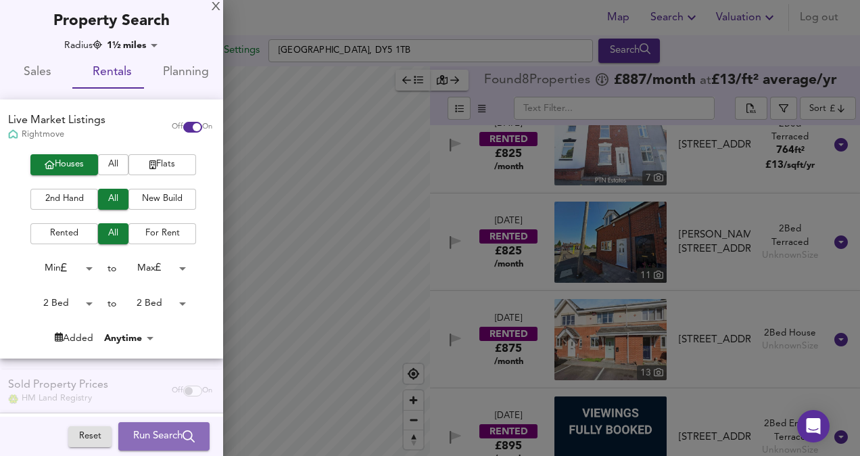
click at [146, 438] on span "Run Search" at bounding box center [164, 436] width 62 height 18
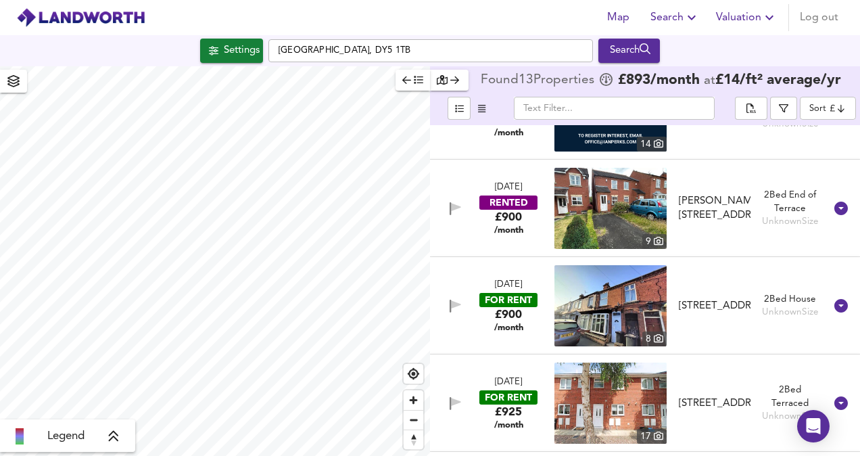
scroll to position [935, 0]
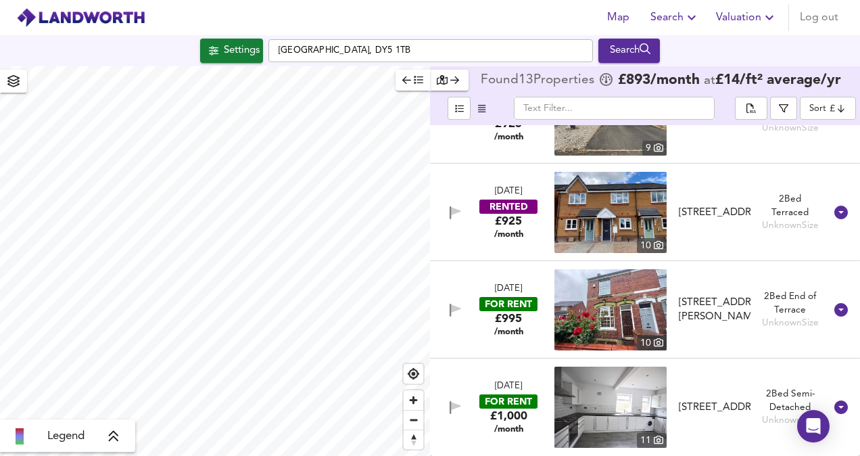
click at [538, 38] on div "Settings [GEOGRAPHIC_DATA], DY5 1TB Search" at bounding box center [430, 50] width 860 height 31
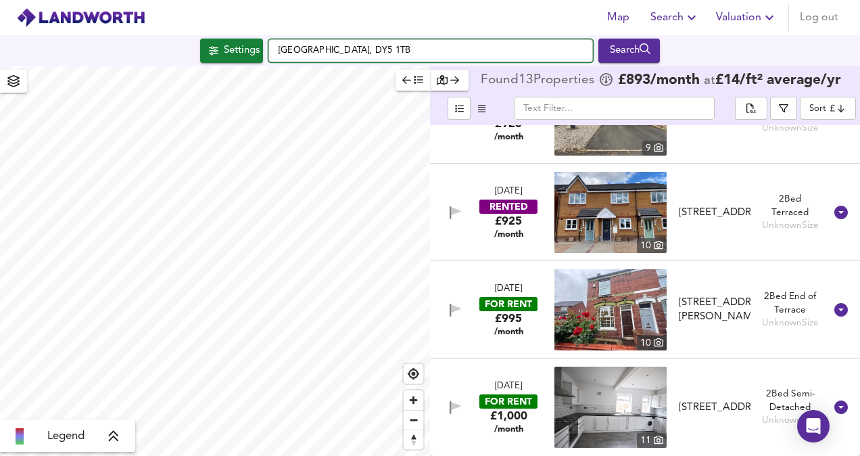
drag, startPoint x: 433, startPoint y: 51, endPoint x: 414, endPoint y: 47, distance: 19.4
click at [414, 47] on input "[GEOGRAPHIC_DATA], DY5 1TB" at bounding box center [430, 50] width 325 height 23
click at [412, 45] on input "[GEOGRAPHIC_DATA], DY5 1TB" at bounding box center [430, 50] width 325 height 23
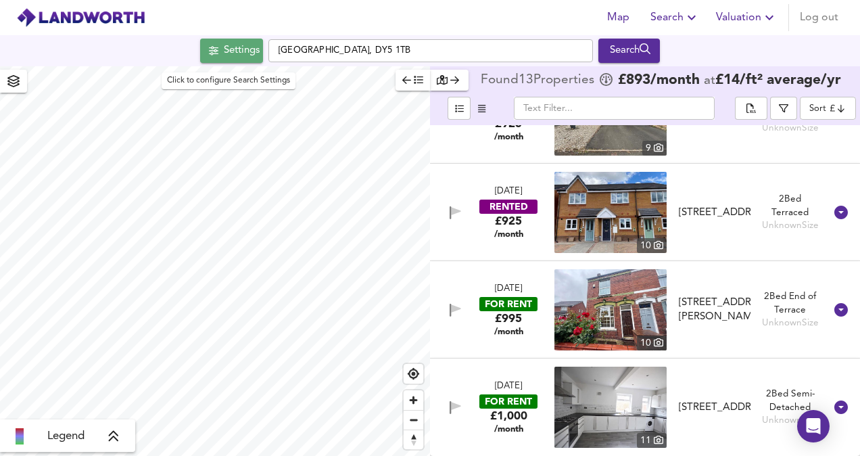
click at [224, 51] on div "Settings" at bounding box center [242, 51] width 36 height 18
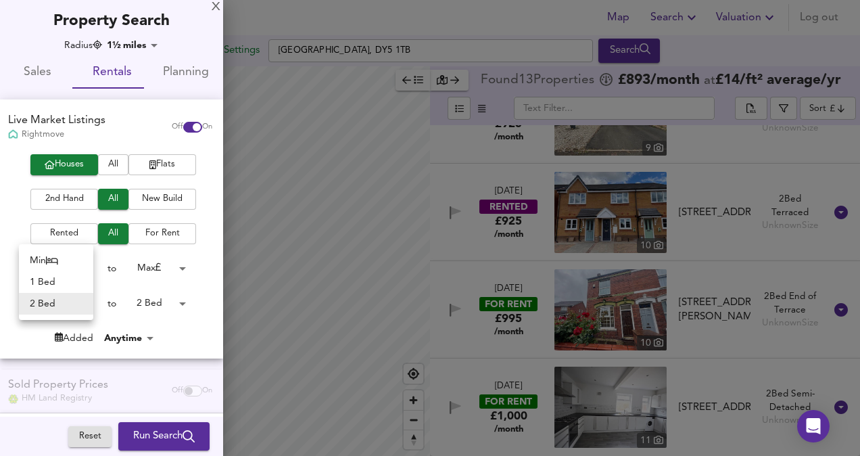
click at [69, 310] on body "Map Search Valuation Log out Settings [GEOGRAPHIC_DATA] 1TB Search Legend Found…" at bounding box center [430, 228] width 860 height 456
click at [158, 297] on div at bounding box center [430, 228] width 860 height 456
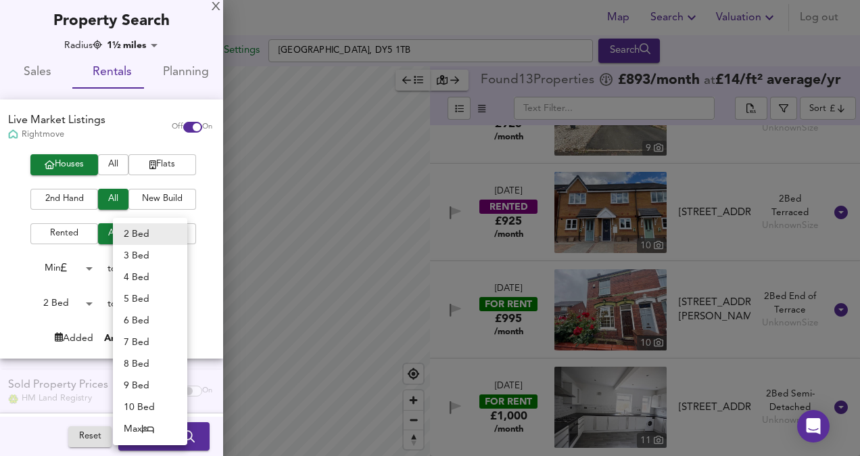
click at [177, 299] on body "Map Search Valuation Log out Settings [GEOGRAPHIC_DATA] 1TB Search Legend Found…" at bounding box center [430, 228] width 860 height 456
click at [156, 246] on li "3 Bed" at bounding box center [150, 256] width 74 height 22
type input "3"
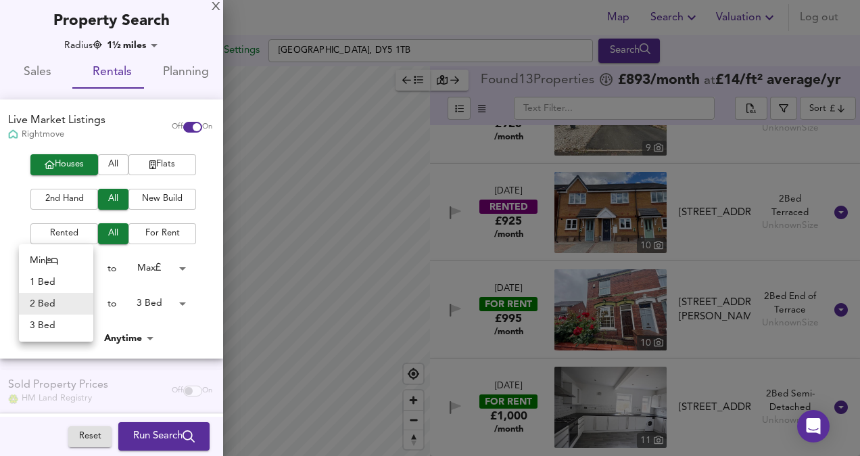
click at [66, 304] on body "Map Search Valuation Log out Settings [GEOGRAPHIC_DATA] 1TB Search Legend Found…" at bounding box center [430, 228] width 860 height 456
click at [58, 329] on li "3 Bed" at bounding box center [56, 325] width 74 height 22
type input "3"
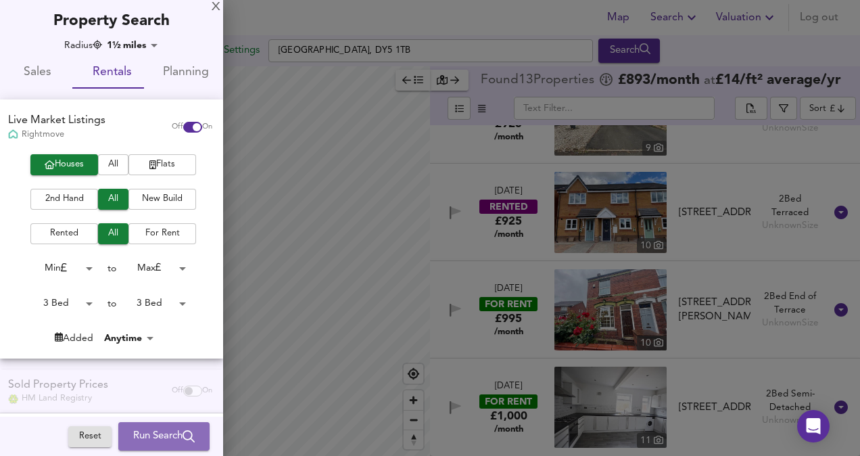
click at [158, 427] on span "Run Search" at bounding box center [164, 436] width 62 height 18
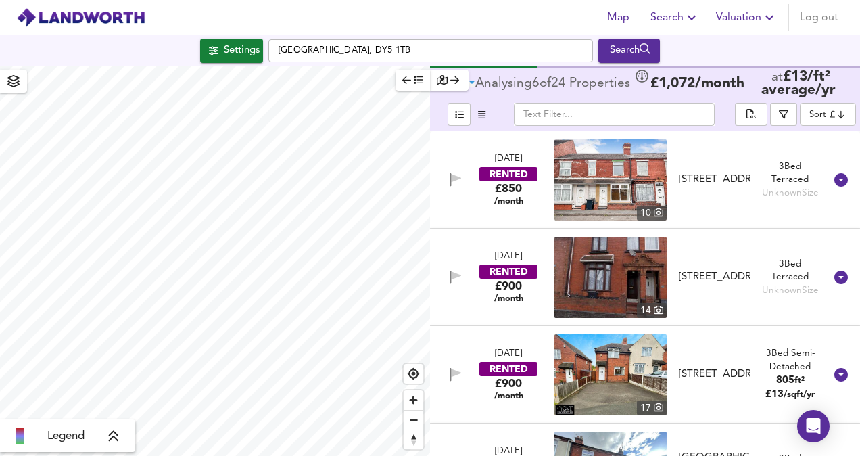
click at [245, 63] on div "Settings [GEOGRAPHIC_DATA], DY5 1TB Search" at bounding box center [430, 50] width 860 height 31
click at [234, 41] on button "Settings" at bounding box center [231, 51] width 63 height 24
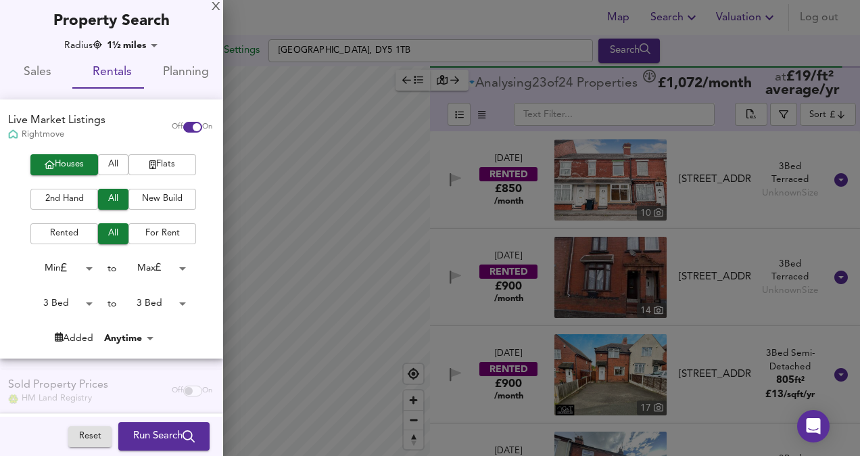
click at [77, 222] on div "Houses All Flats 2nd Hand All New Build Rented All For Rent Min 0 to Max 200000…" at bounding box center [111, 256] width 223 height 204
click at [75, 223] on button "Rented" at bounding box center [64, 233] width 68 height 21
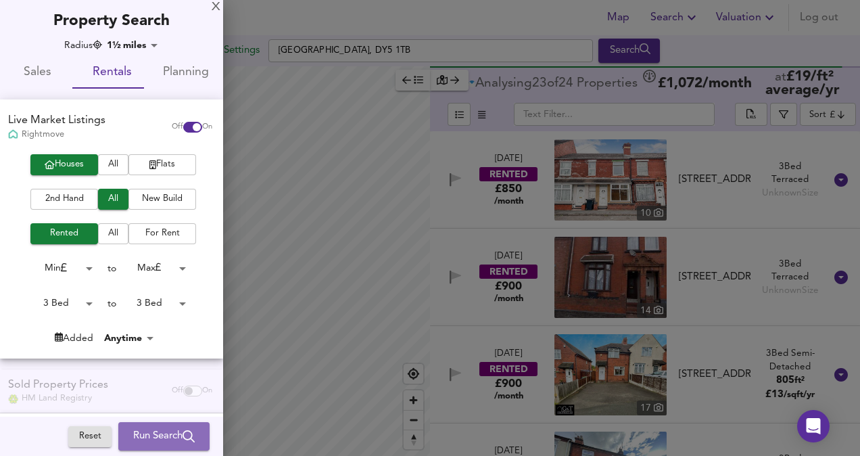
click at [144, 442] on span "Run Search" at bounding box center [164, 436] width 62 height 18
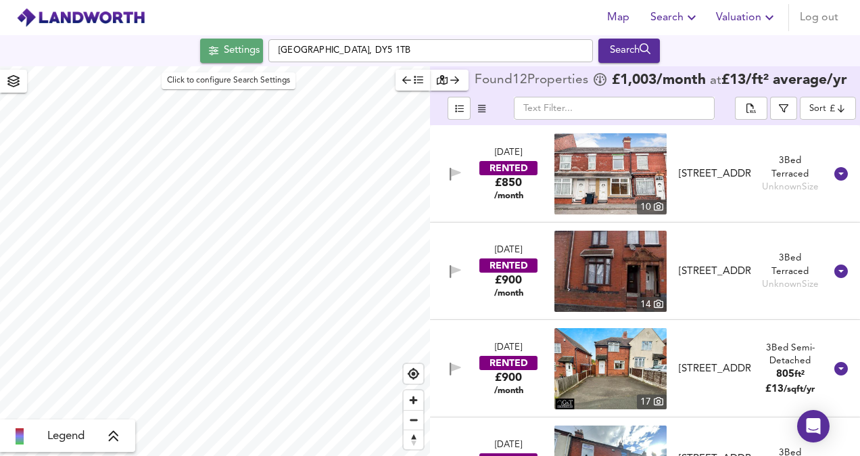
click at [250, 60] on div "Settings" at bounding box center [242, 51] width 36 height 18
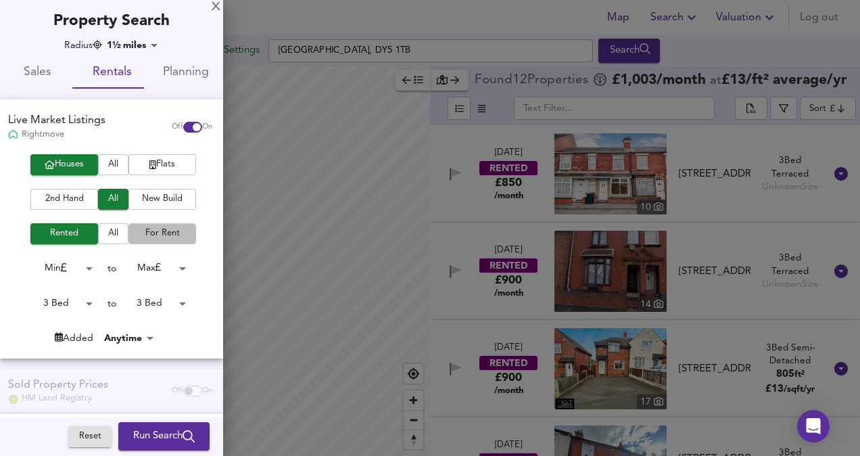
click at [141, 237] on span "For Rent" at bounding box center [162, 234] width 54 height 16
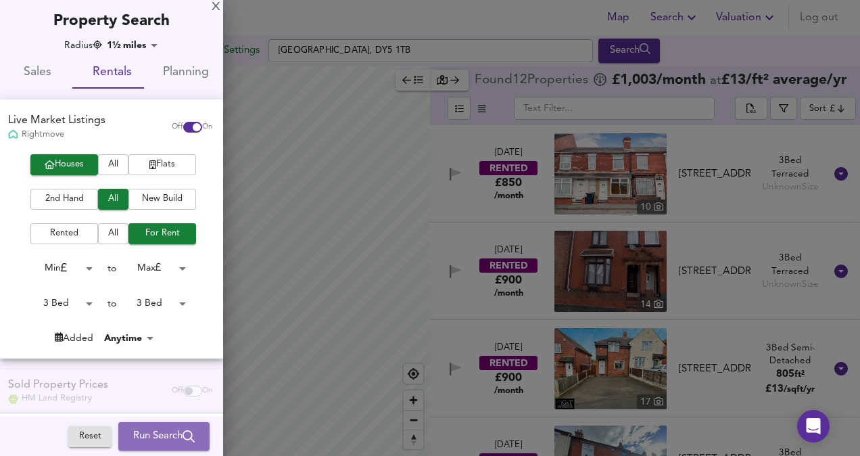
click at [155, 439] on span "Run Search" at bounding box center [164, 436] width 62 height 18
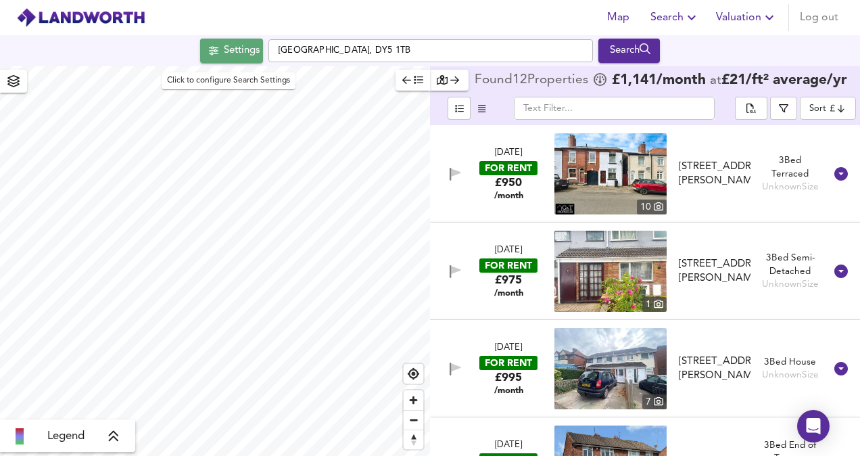
click at [235, 43] on div "Settings" at bounding box center [242, 51] width 36 height 18
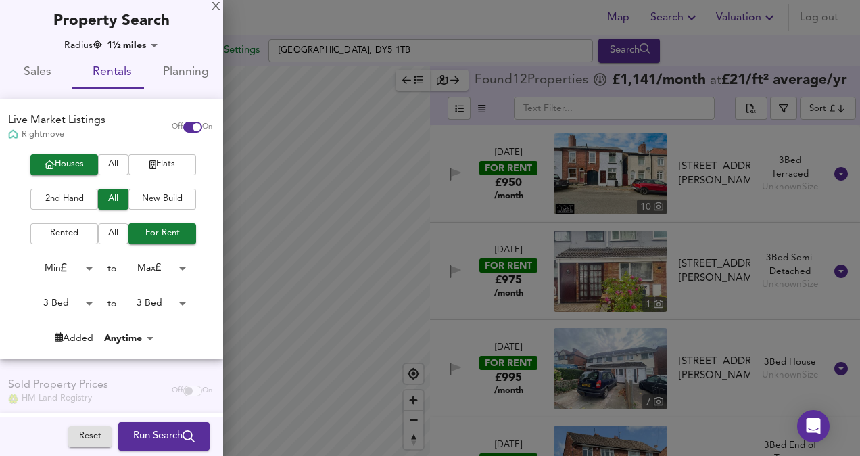
drag, startPoint x: 116, startPoint y: 222, endPoint x: 114, endPoint y: 232, distance: 10.3
click at [114, 232] on div "Houses All Flats 2nd Hand All New Build Rented All For Rent Min 0 to Max 200000…" at bounding box center [111, 256] width 223 height 204
click at [114, 232] on span "All" at bounding box center [113, 234] width 17 height 16
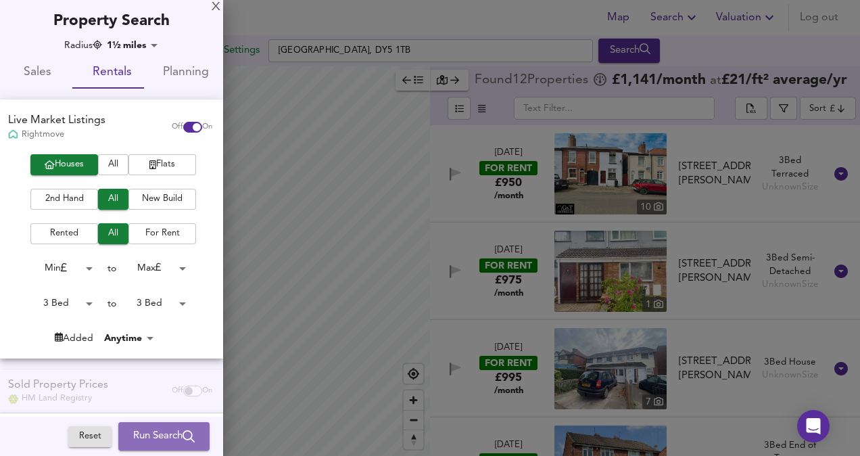
click at [162, 427] on span "Run Search" at bounding box center [164, 436] width 62 height 18
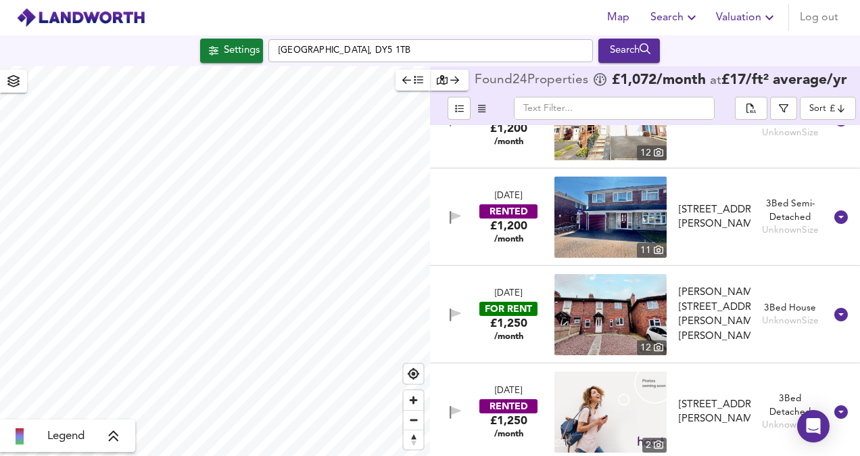
scroll to position [1817, 0]
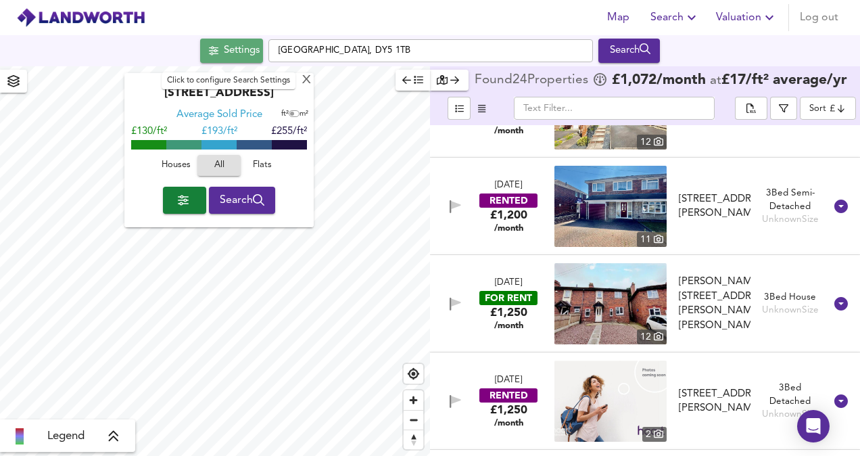
click at [234, 42] on div "Settings" at bounding box center [242, 51] width 36 height 18
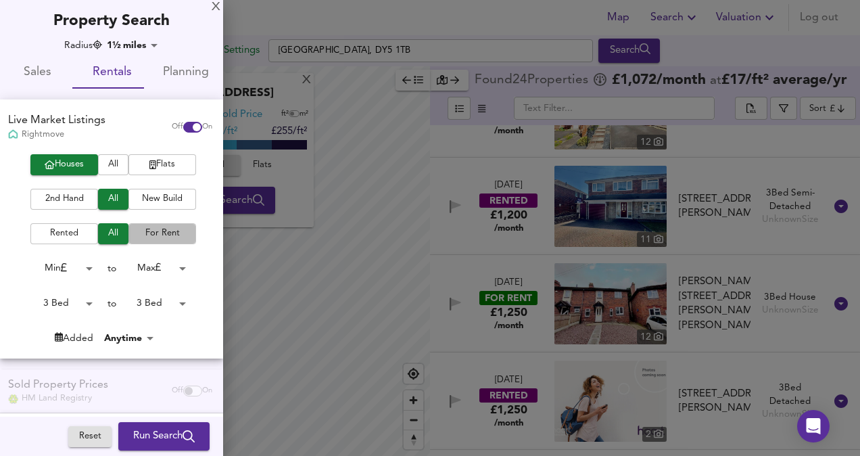
click at [167, 237] on span "For Rent" at bounding box center [162, 234] width 54 height 16
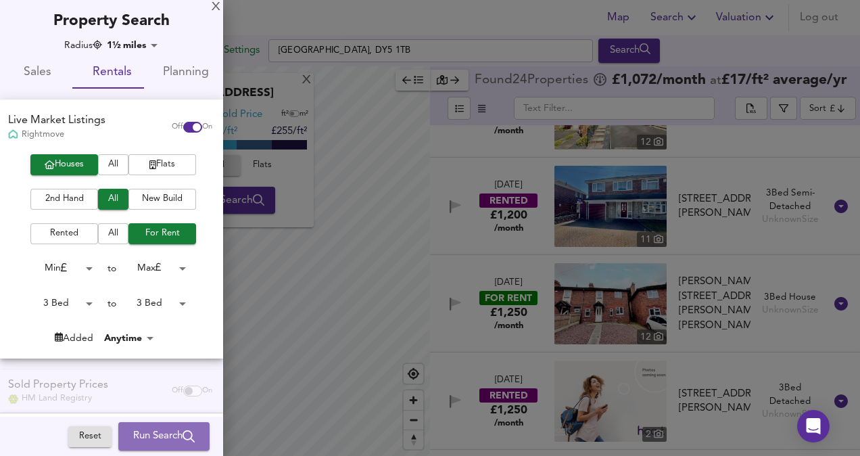
click at [189, 427] on button "Run Search" at bounding box center [163, 436] width 91 height 28
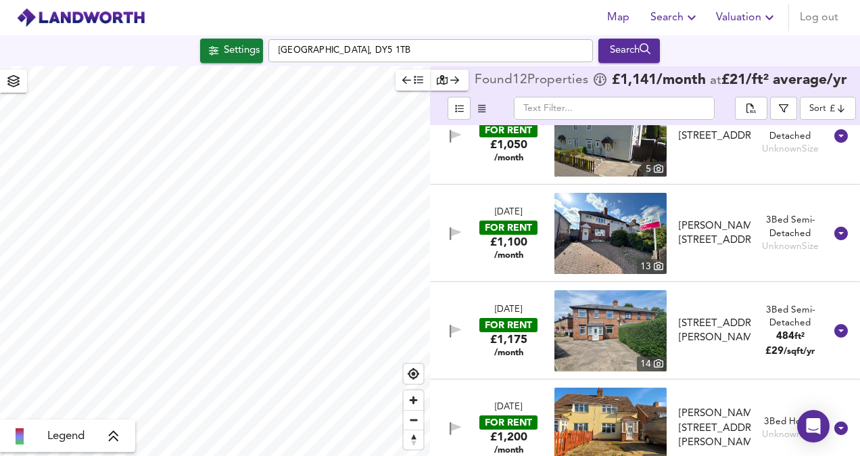
scroll to position [423, 0]
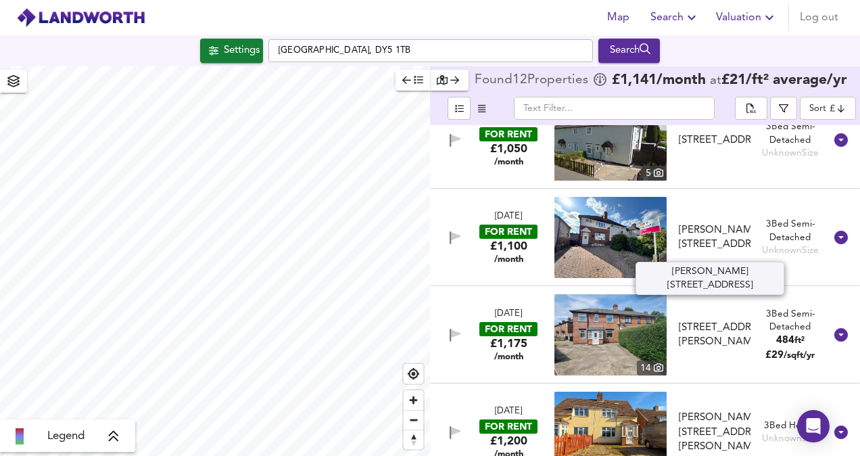
click at [744, 223] on div "[PERSON_NAME][STREET_ADDRESS]" at bounding box center [715, 237] width 72 height 29
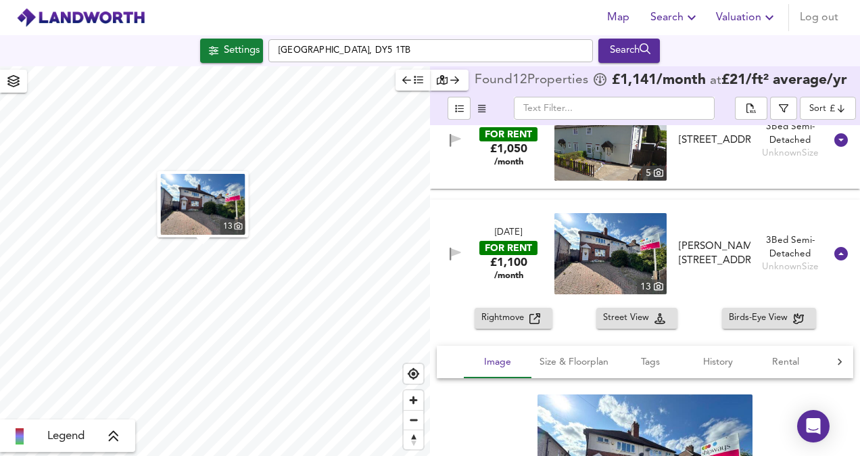
click at [528, 304] on div "[DATE] FOR RENT £1,100 /month [STREET_ADDRESS][PERSON_NAME][PERSON_NAME] 3 Bed …" at bounding box center [645, 253] width 430 height 108
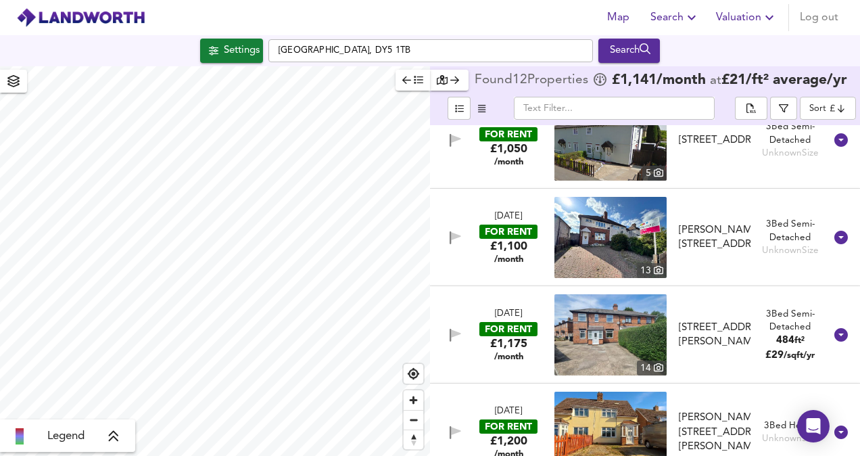
click at [570, 223] on img at bounding box center [610, 237] width 112 height 81
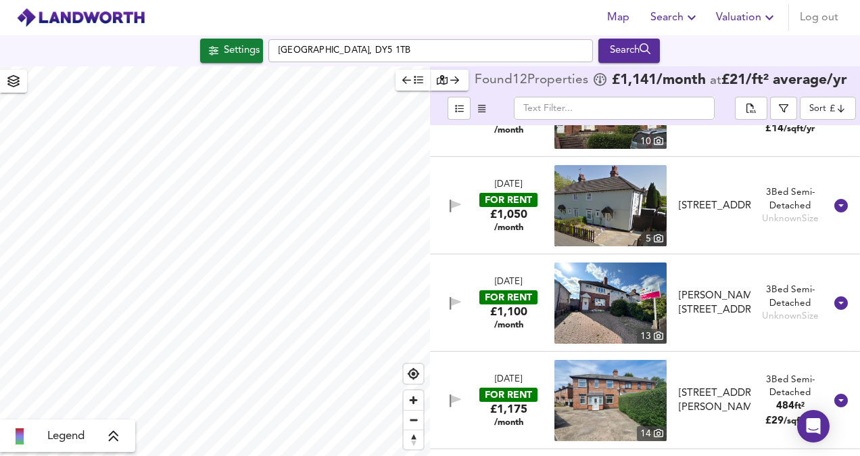
scroll to position [357, 0]
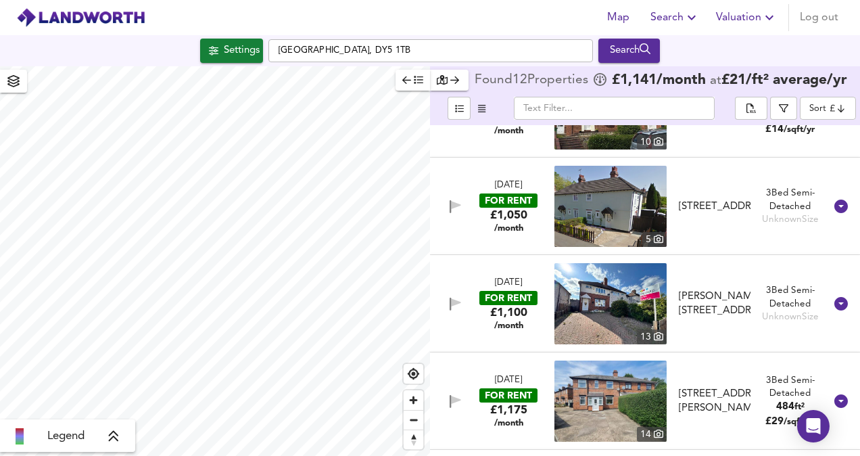
click at [609, 401] on img at bounding box center [610, 400] width 112 height 81
click at [252, 47] on div "Settings" at bounding box center [242, 51] width 36 height 18
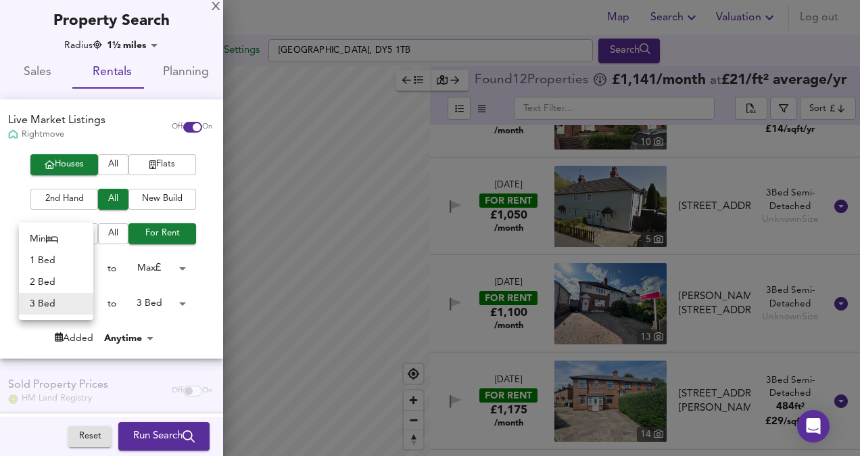
click at [70, 304] on body "Map Search Valuation Log out Settings [GEOGRAPHIC_DATA], DY5 1TB Search Legend …" at bounding box center [430, 228] width 860 height 456
click at [160, 301] on div at bounding box center [430, 228] width 860 height 456
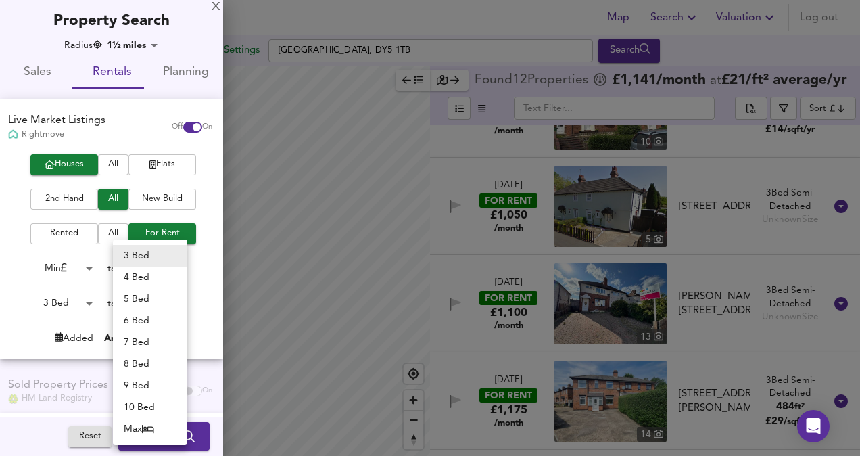
click at [170, 301] on body "Map Search Valuation Log out Settings [GEOGRAPHIC_DATA], DY5 1TB Search Legend …" at bounding box center [430, 228] width 860 height 456
click at [150, 270] on li "4 Bed" at bounding box center [150, 277] width 74 height 22
type input "4"
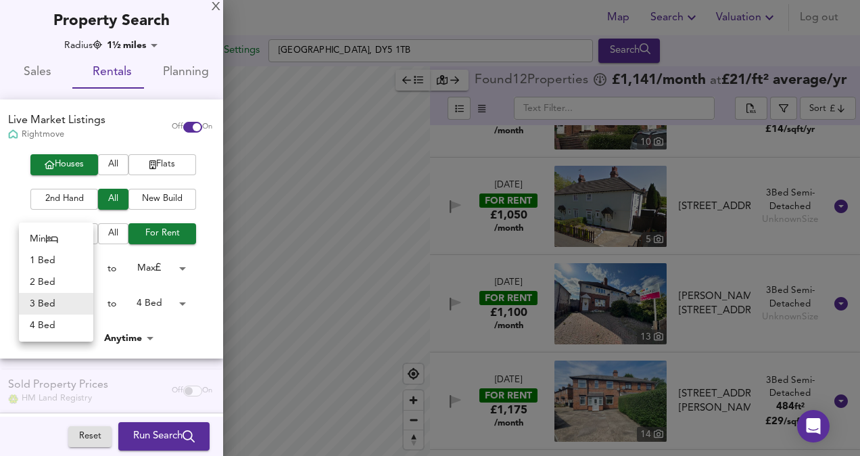
click at [53, 304] on body "Map Search Valuation Log out Settings [GEOGRAPHIC_DATA], DY5 1TB Search Legend …" at bounding box center [430, 228] width 860 height 456
click at [59, 330] on li "4 Bed" at bounding box center [56, 325] width 74 height 22
type input "4"
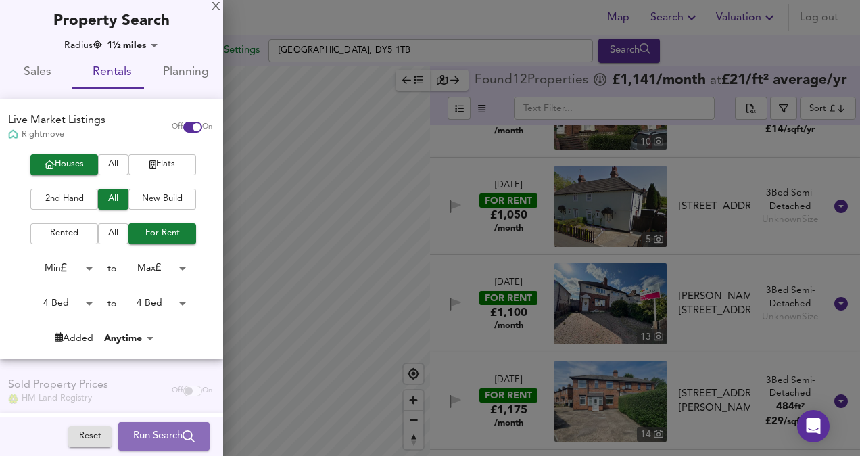
click at [151, 431] on span "Run Search" at bounding box center [164, 436] width 62 height 18
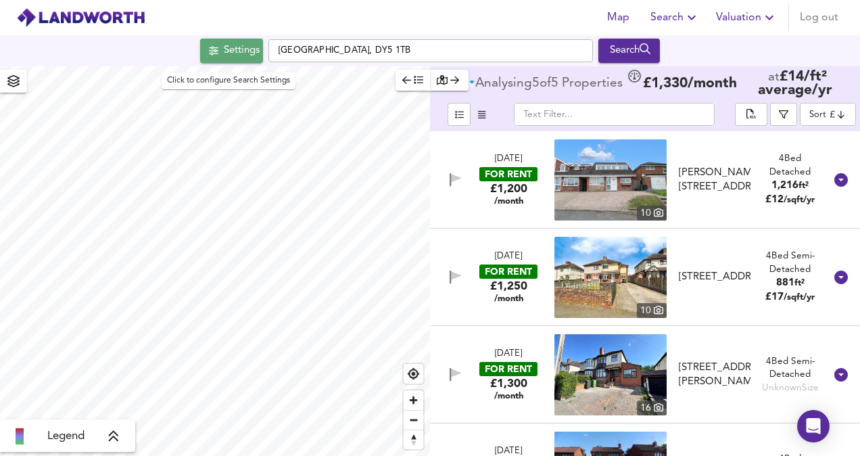
click at [214, 55] on span "Settings" at bounding box center [232, 51] width 56 height 18
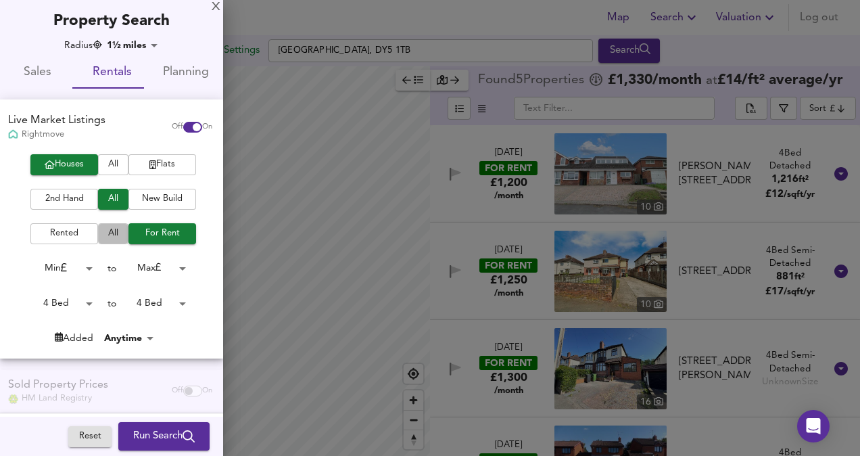
click at [108, 237] on span "All" at bounding box center [113, 234] width 17 height 16
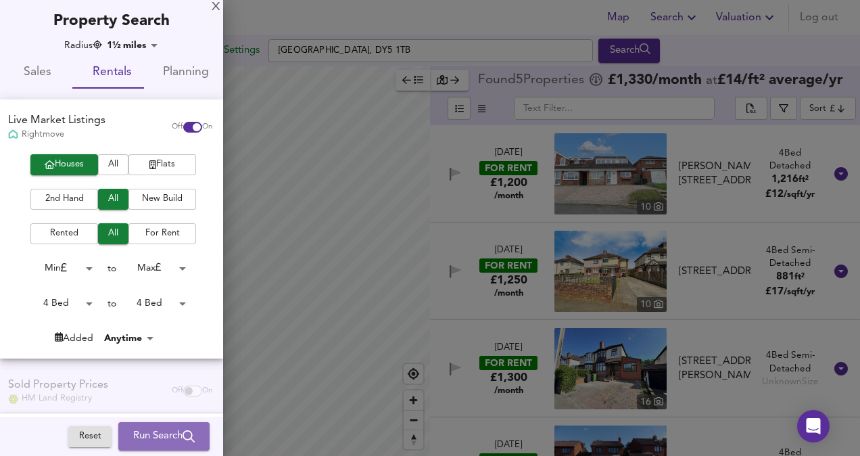
click at [141, 441] on span "Run Search" at bounding box center [164, 436] width 62 height 18
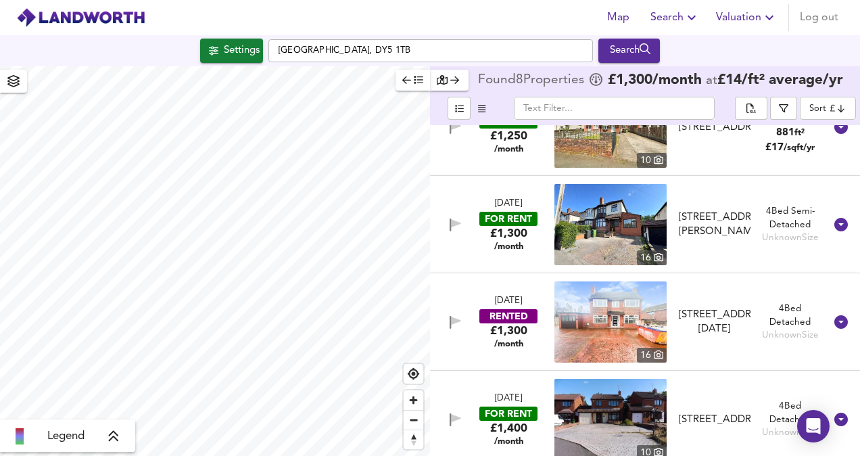
scroll to position [373, 0]
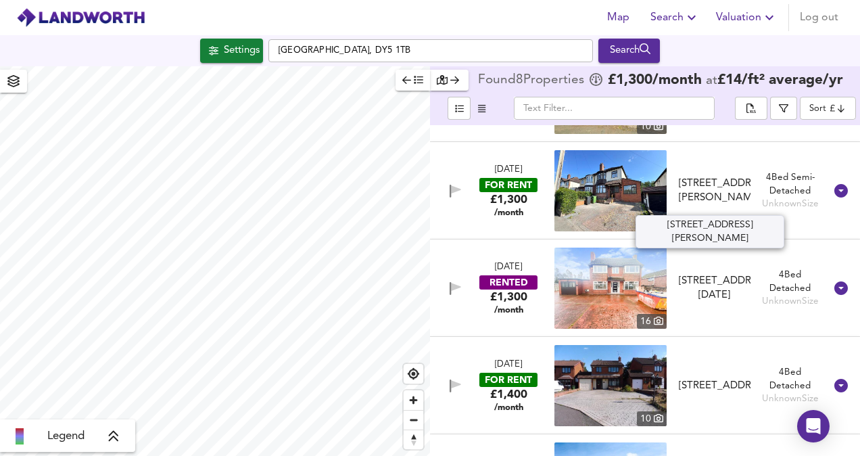
click at [715, 187] on div "[STREET_ADDRESS][PERSON_NAME]" at bounding box center [715, 190] width 72 height 29
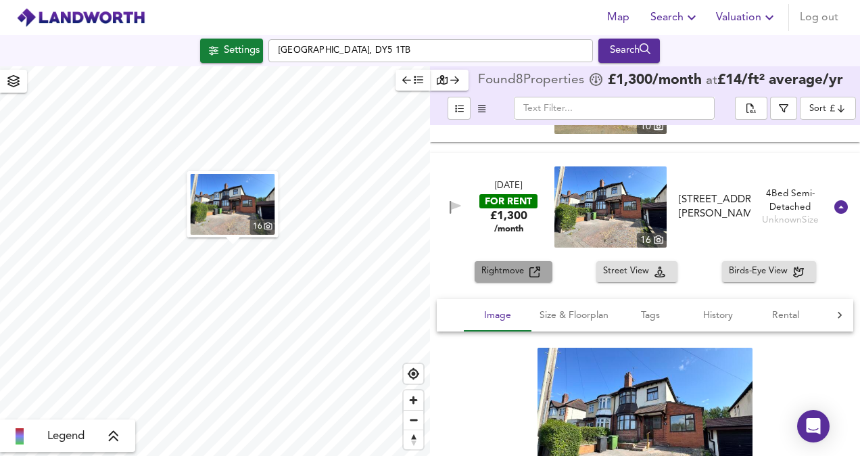
click at [526, 266] on span "Rightmove" at bounding box center [505, 272] width 48 height 16
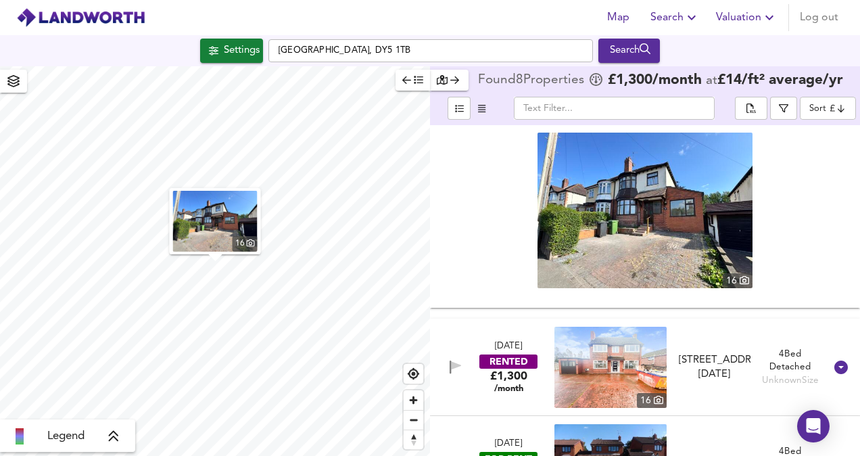
scroll to position [671, 0]
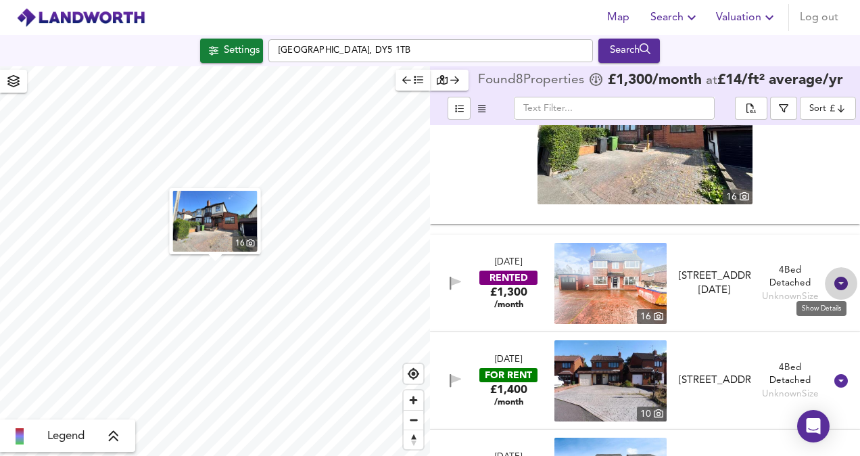
click at [838, 280] on icon at bounding box center [841, 284] width 14 height 14
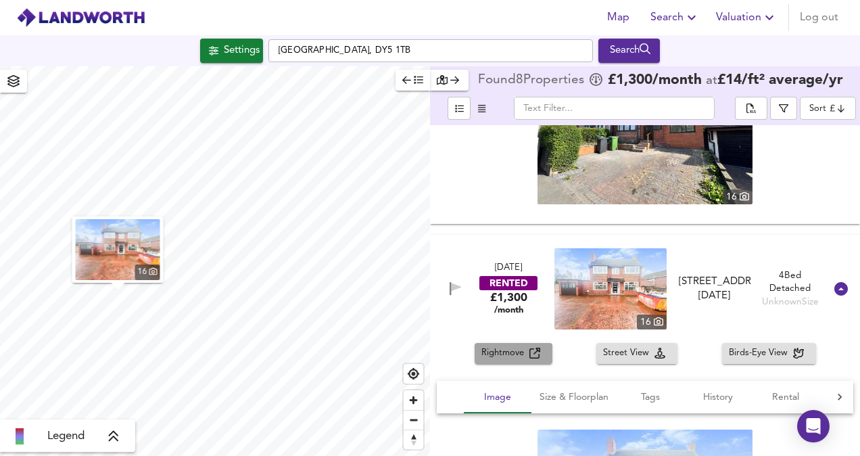
click at [515, 349] on span "Rightmove" at bounding box center [505, 354] width 48 height 16
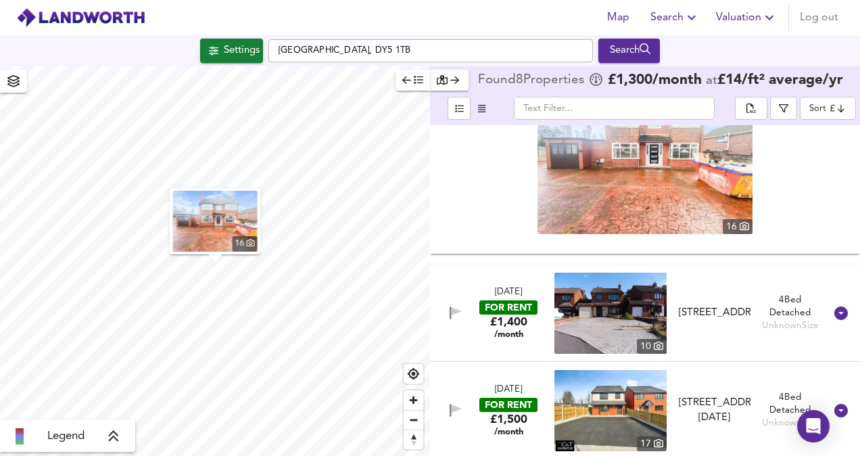
scroll to position [1021, 0]
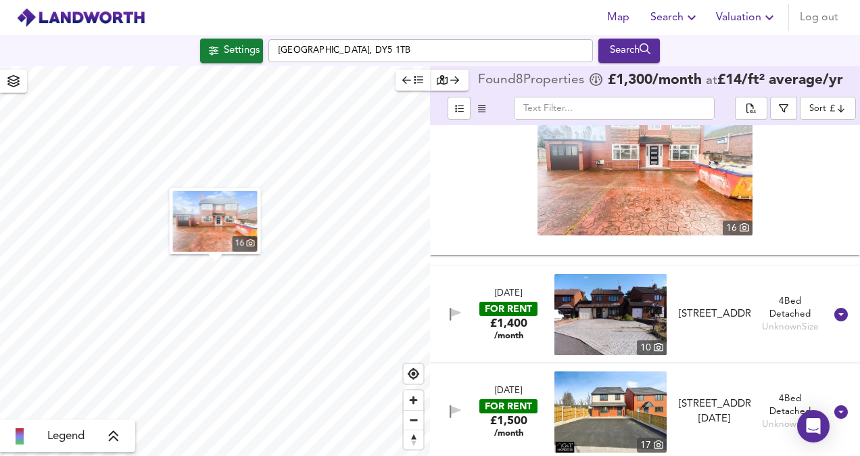
click at [714, 401] on div "[STREET_ADDRESS][DATE]" at bounding box center [715, 411] width 72 height 29
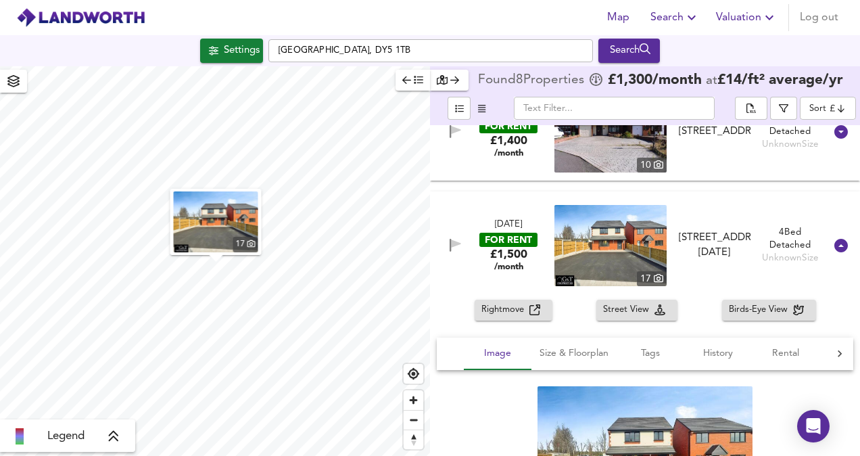
scroll to position [1205, 0]
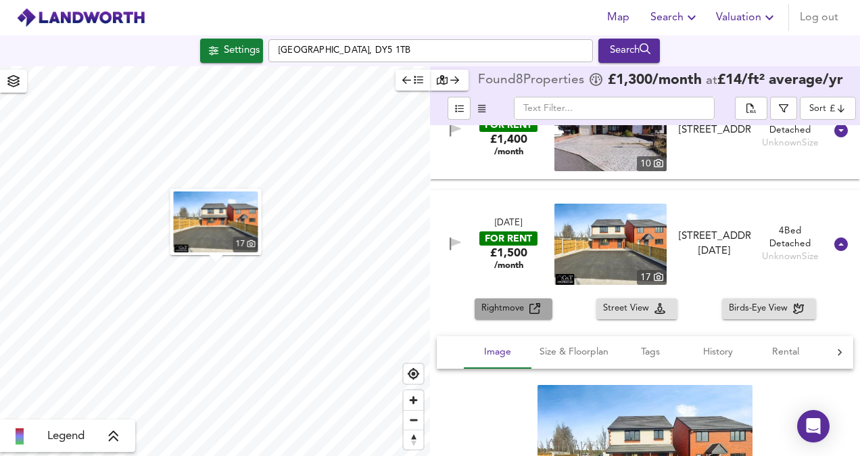
click at [515, 304] on span "Rightmove" at bounding box center [505, 309] width 48 height 16
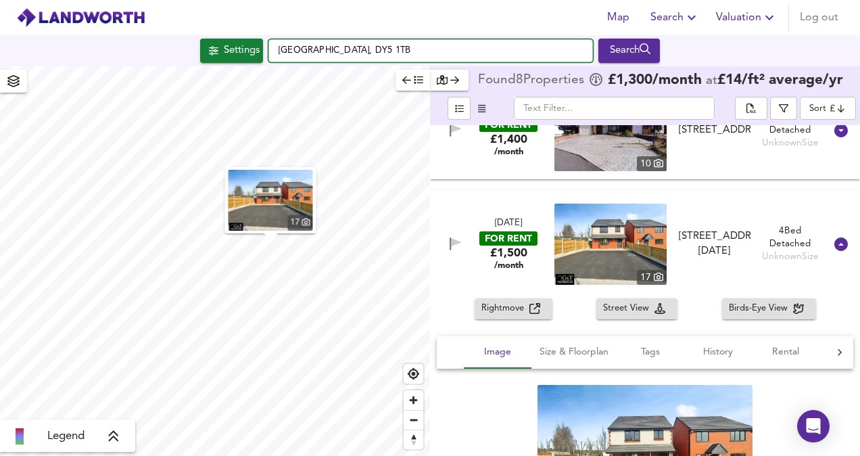
click at [404, 55] on input "[GEOGRAPHIC_DATA], DY5 1TB" at bounding box center [430, 50] width 325 height 23
